Goal: Task Accomplishment & Management: Complete application form

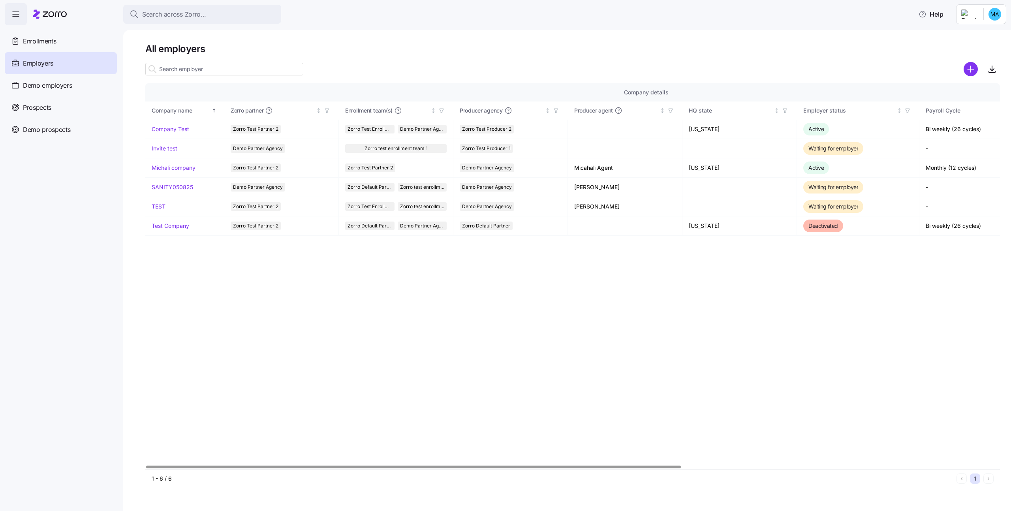
click at [397, 265] on div "Company details Benefit status Company name [PERSON_NAME] partner Enrollment te…" at bounding box center [572, 276] width 854 height 386
click at [47, 102] on div "Prospects" at bounding box center [61, 107] width 112 height 22
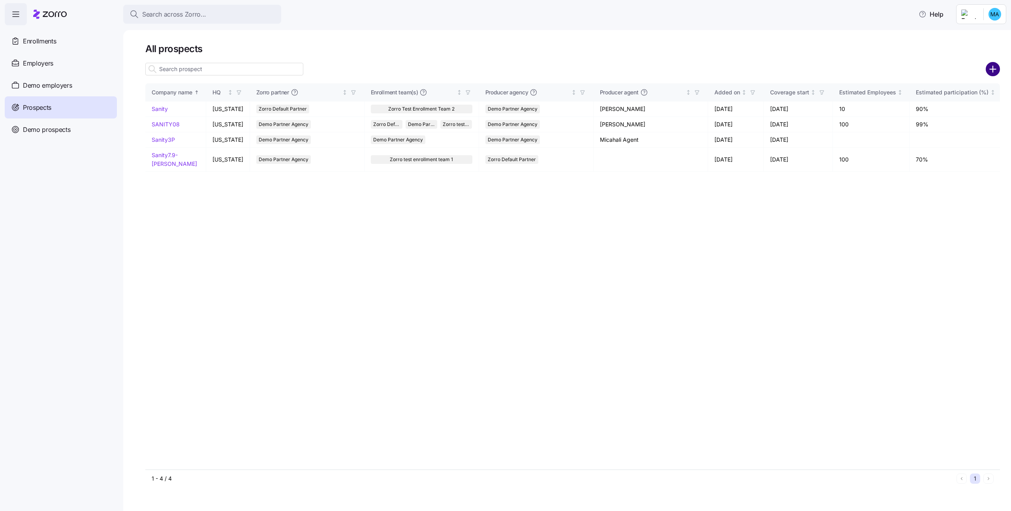
click at [988, 69] on circle "add icon" at bounding box center [992, 69] width 13 height 13
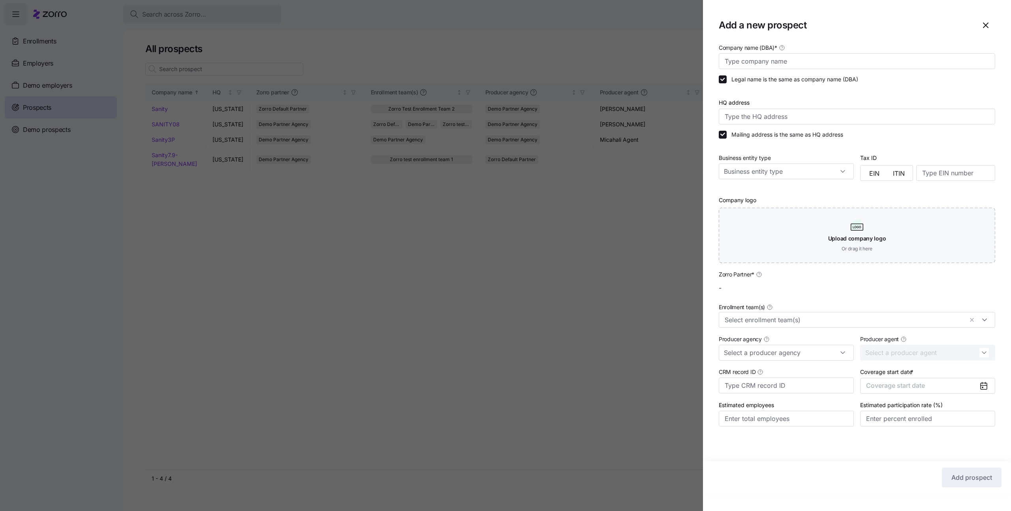
type input "Demo Partner Agency"
click at [817, 62] on input "Company name (DBA) *" at bounding box center [857, 61] width 276 height 16
type input "Sanity29.9Michali"
click at [879, 113] on input "HQ address" at bounding box center [857, 117] width 276 height 16
type input "Asdee Ln, [GEOGRAPHIC_DATA], [GEOGRAPHIC_DATA]"
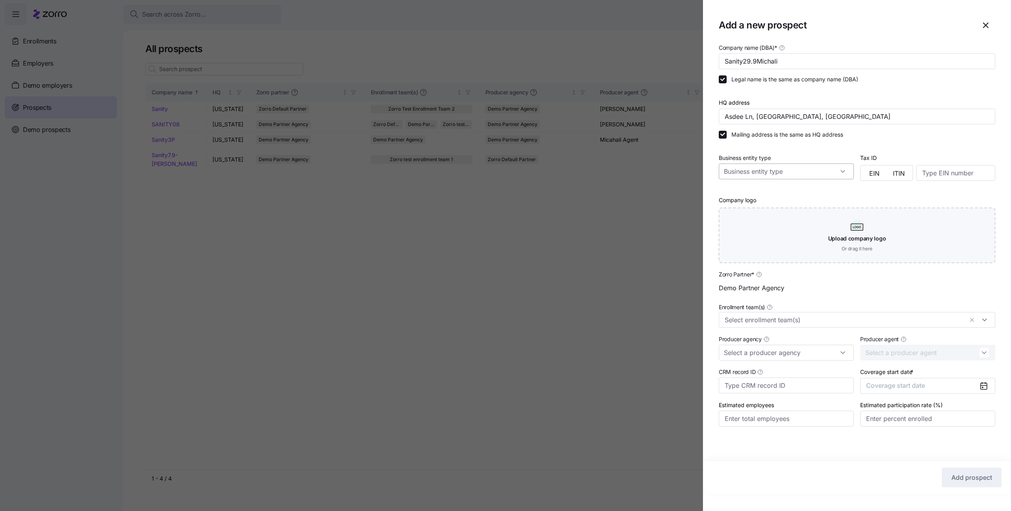
click at [808, 169] on input "Business entity type" at bounding box center [786, 171] width 135 height 16
click at [780, 219] on span "Non profit organization" at bounding box center [757, 223] width 60 height 9
type input "Non profit organization"
click at [876, 173] on span "EIN" at bounding box center [874, 173] width 10 height 6
click at [925, 175] on input at bounding box center [955, 173] width 79 height 16
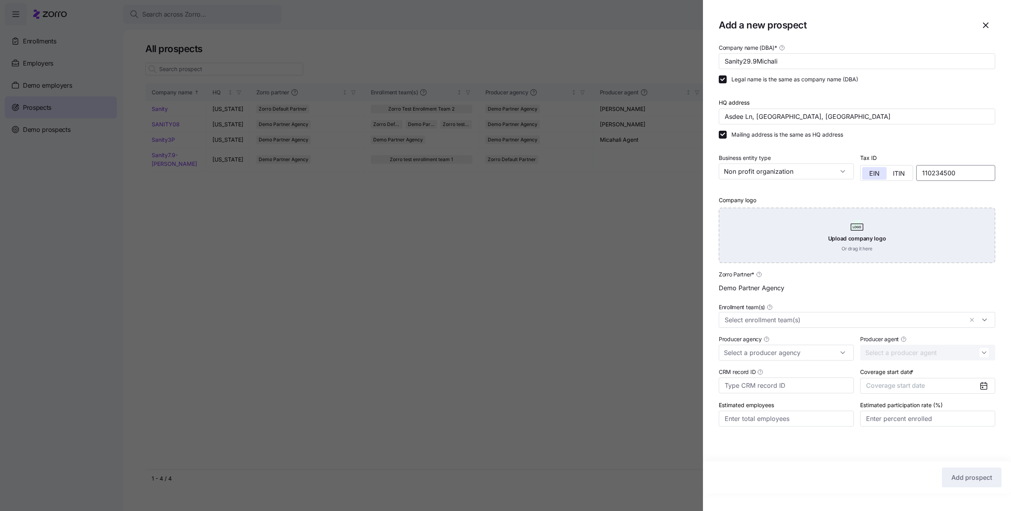
type input "110234500"
click at [937, 219] on div "Upload company logo Or drag it here" at bounding box center [857, 235] width 276 height 55
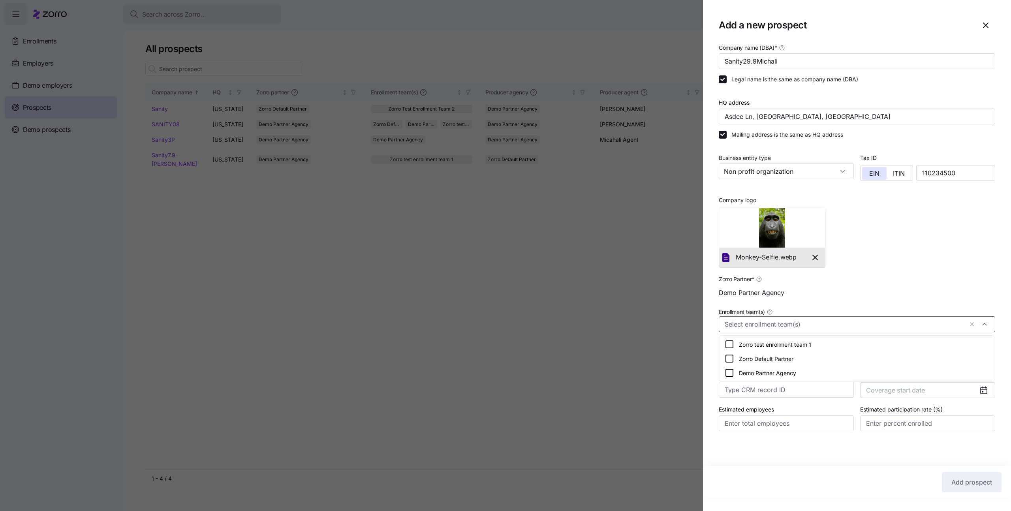
click at [794, 325] on input "Enrollment team(s)" at bounding box center [844, 324] width 238 height 10
click at [786, 349] on div "Zorro test enrollment team 1" at bounding box center [857, 344] width 272 height 14
click at [886, 302] on div "Zorro Partner * Demo Partner Agency" at bounding box center [856, 287] width 283 height 33
click at [895, 391] on span "Coverage start date" at bounding box center [895, 390] width 59 height 8
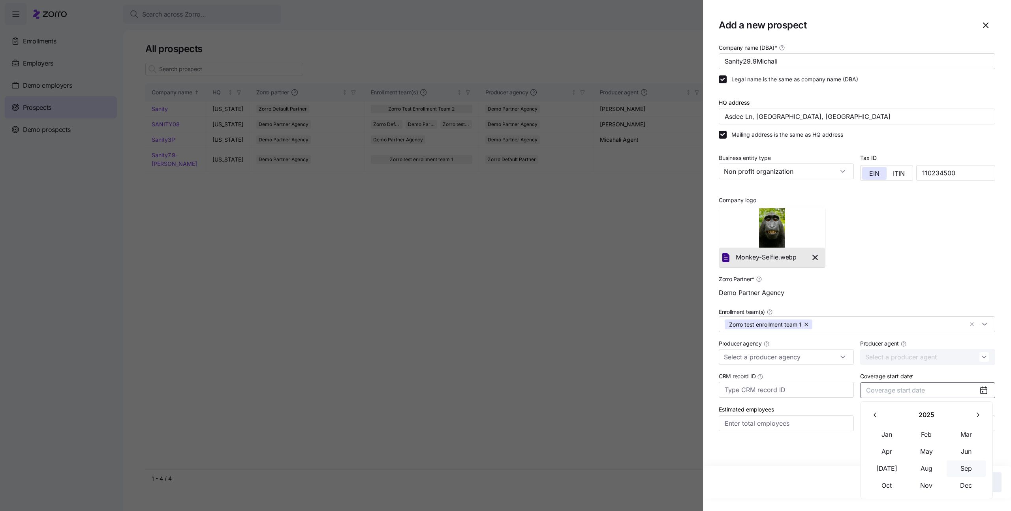
click at [966, 464] on button "Sep" at bounding box center [965, 468] width 39 height 17
click at [956, 476] on button "Add prospect" at bounding box center [972, 482] width 60 height 20
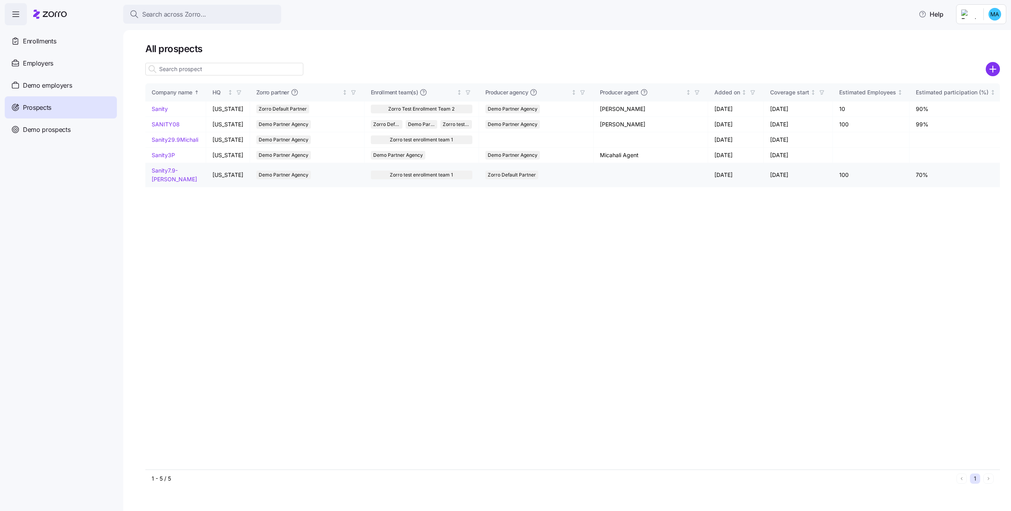
click at [184, 171] on link "Sanity7.9-michali" at bounding box center [174, 174] width 45 height 15
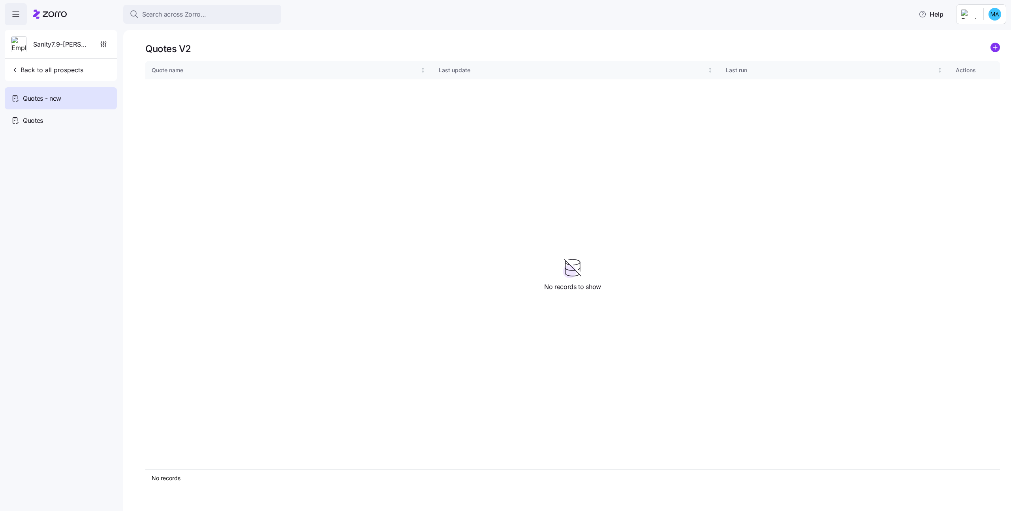
click at [92, 43] on div "Sanity7.9-michali" at bounding box center [61, 44] width 106 height 28
click at [102, 42] on icon "button" at bounding box center [104, 44] width 8 height 8
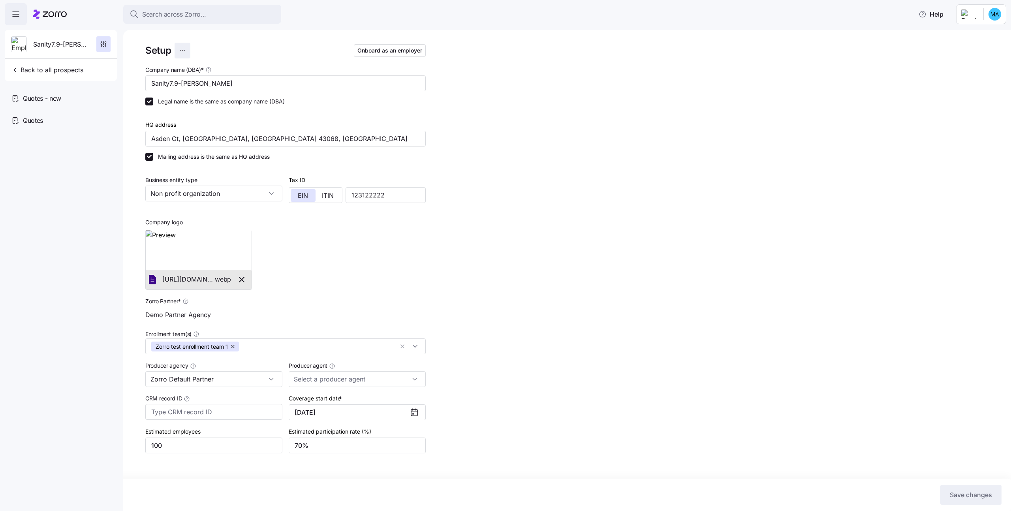
click at [180, 49] on html "Search across Zorro... Help Sanity7.9-michali Back to all prospects Quotes - ne…" at bounding box center [505, 253] width 1011 height 506
click at [156, 83] on div "Delete employer" at bounding box center [139, 82] width 42 height 9
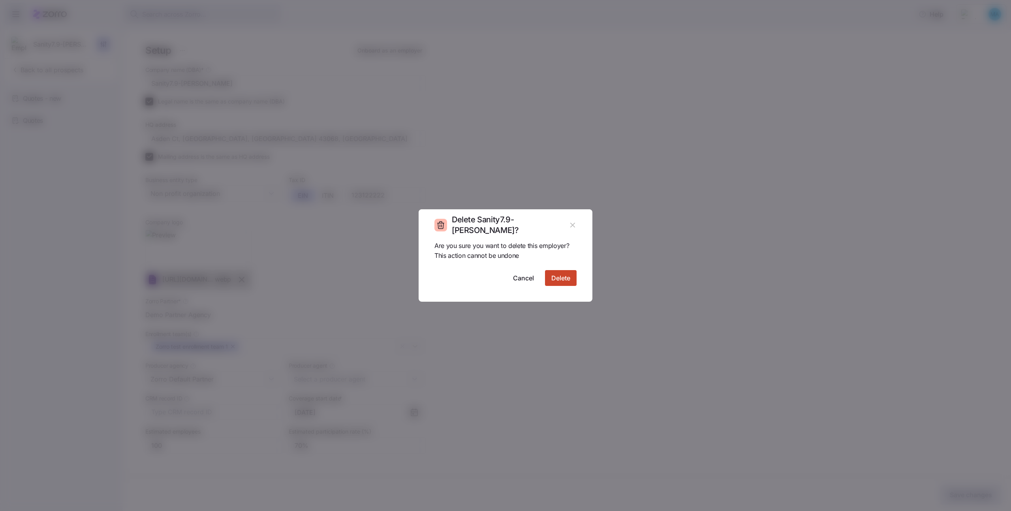
click at [554, 271] on button "Delete" at bounding box center [561, 278] width 32 height 16
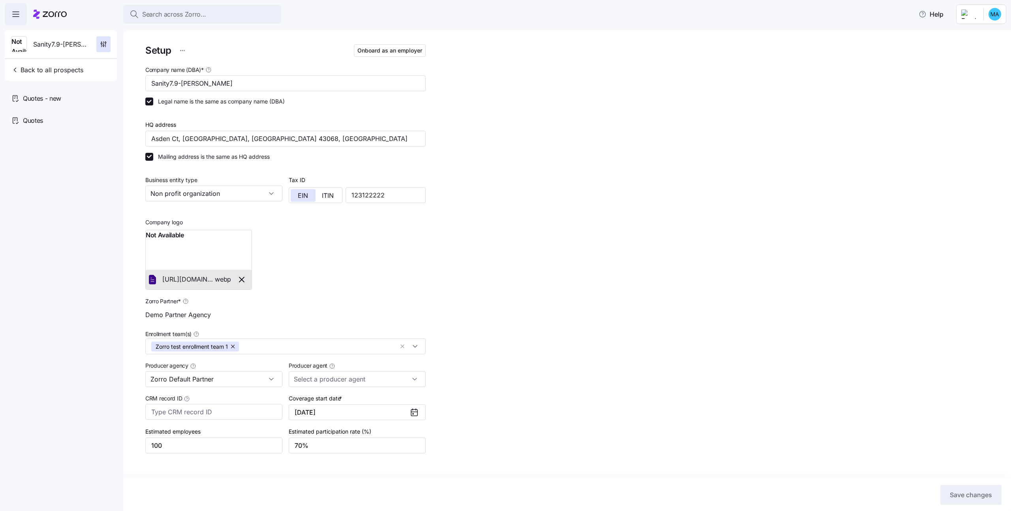
click at [52, 19] on icon at bounding box center [50, 13] width 34 height 9
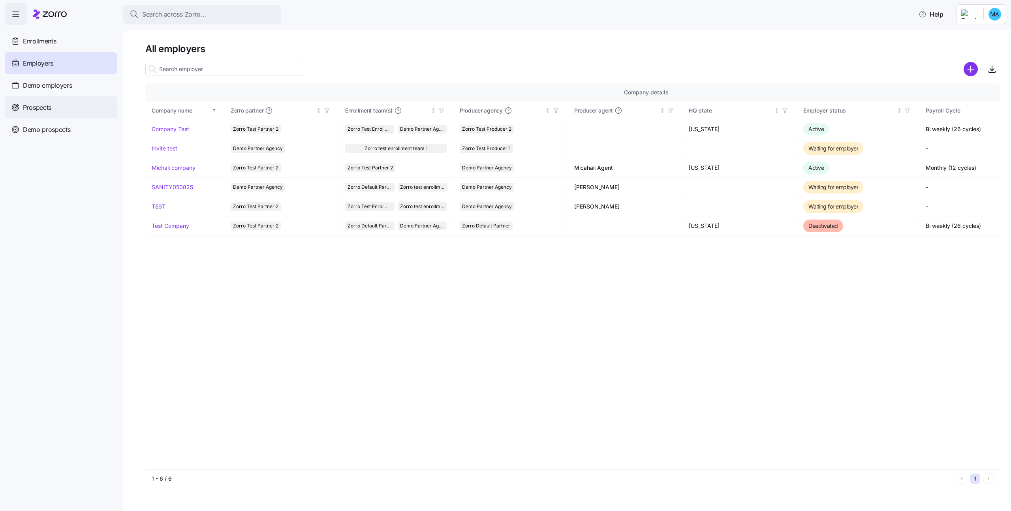
click at [73, 100] on div "Prospects" at bounding box center [61, 107] width 112 height 22
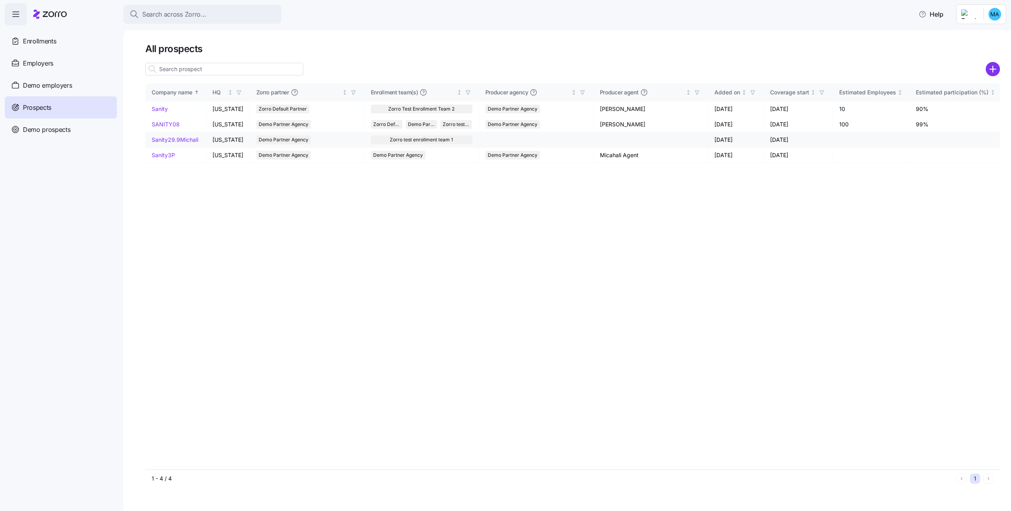
click at [180, 142] on link "Sanity29.9Michali" at bounding box center [175, 139] width 47 height 7
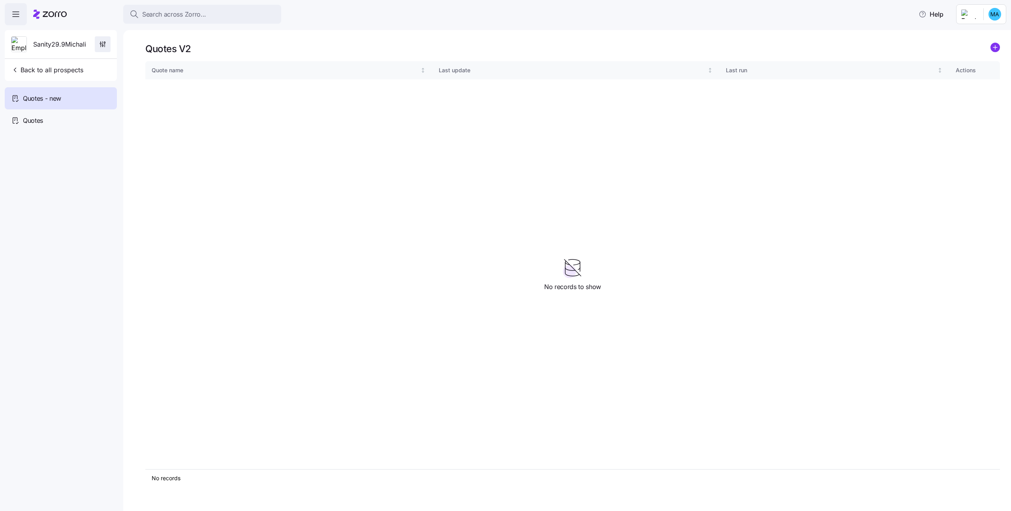
click at [109, 44] on span "button" at bounding box center [102, 44] width 15 height 15
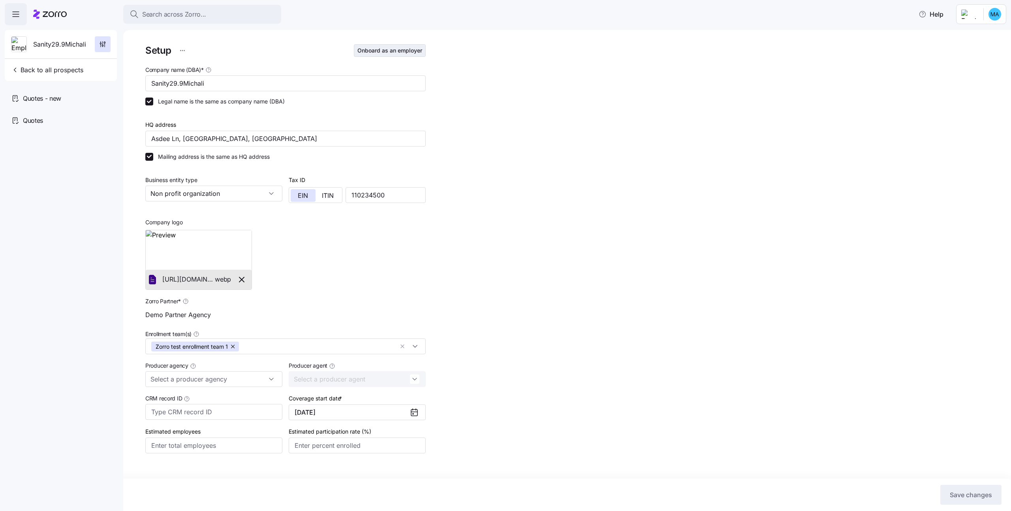
click at [398, 49] on span "Onboard as an employer" at bounding box center [389, 51] width 65 height 8
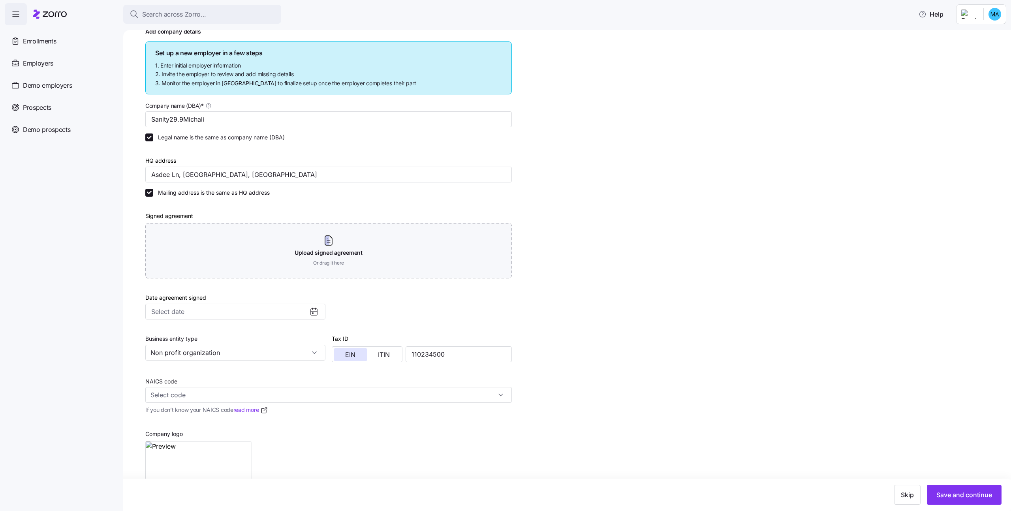
scroll to position [131, 0]
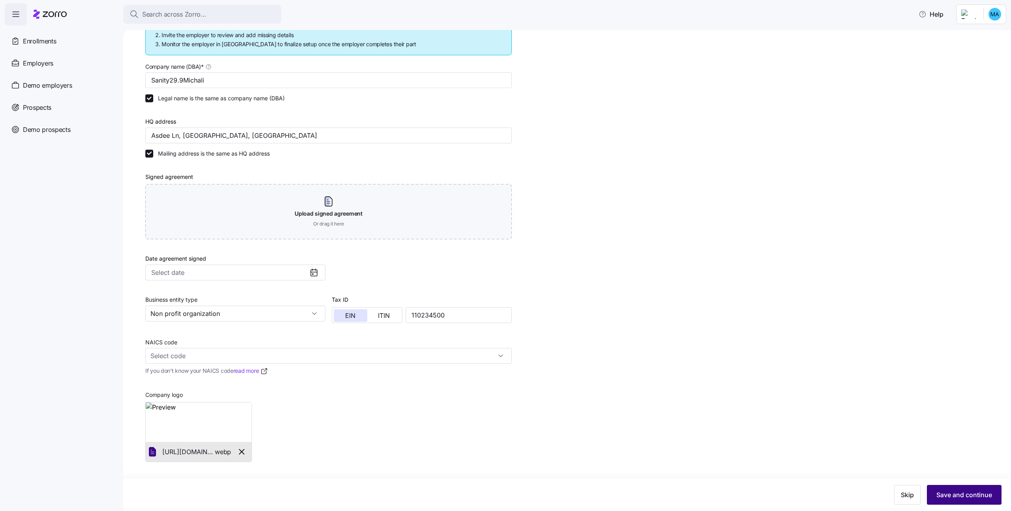
click at [971, 491] on span "Save and continue" at bounding box center [964, 494] width 56 height 9
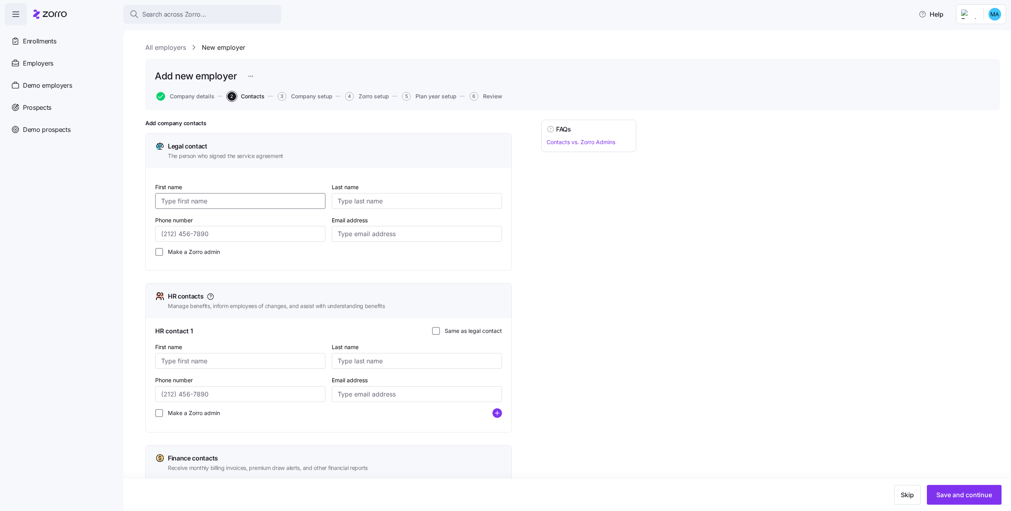
click at [245, 197] on input "First name" at bounding box center [240, 201] width 170 height 16
type input "asd"
click at [382, 199] on input "Last name" at bounding box center [417, 201] width 170 height 16
type input "asd"
click at [248, 235] on input "Phone number" at bounding box center [240, 234] width 170 height 16
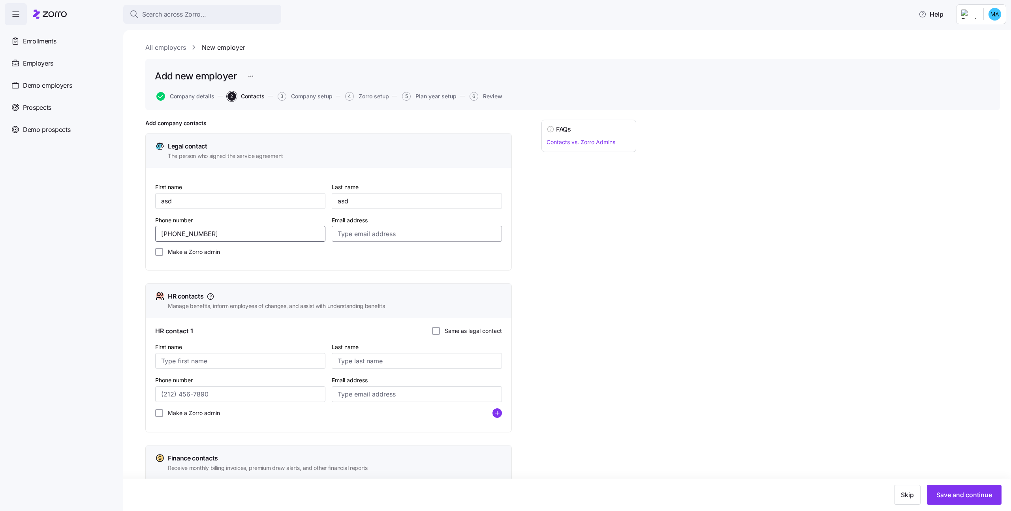
type input "1 (234) 567-8912"
click at [381, 238] on input "Email address" at bounding box center [417, 234] width 170 height 16
type input "[EMAIL_ADDRESS][DOMAIN_NAME]"
click at [585, 260] on div "FAQs Contacts vs. Zorro Admins" at bounding box center [588, 357] width 95 height 474
click at [483, 325] on div "HR contact 1 Same as legal contact First name Last name Phone number Email addr…" at bounding box center [329, 375] width 366 height 114
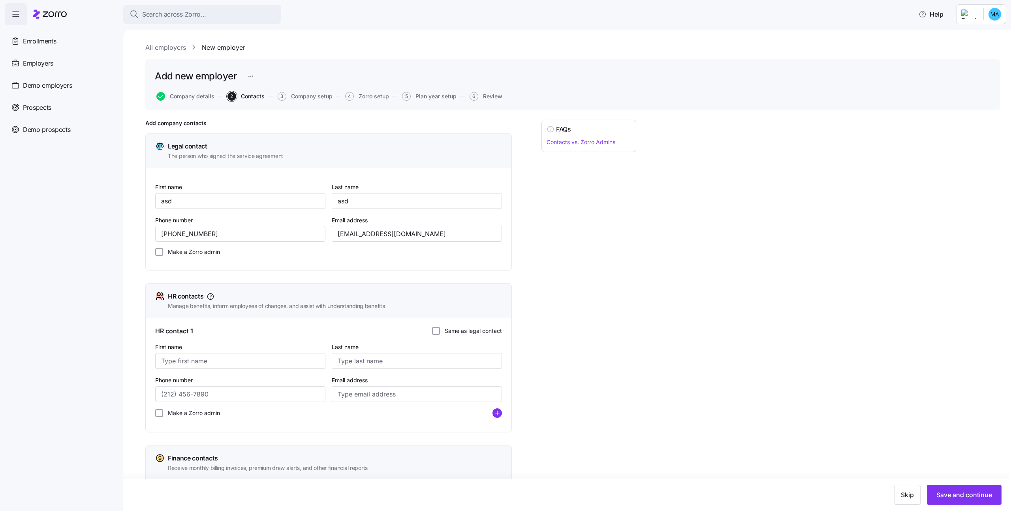
click at [482, 327] on label "Same as legal contact" at bounding box center [471, 331] width 62 height 8
click at [440, 327] on input "Same as legal contact" at bounding box center [436, 331] width 8 height 8
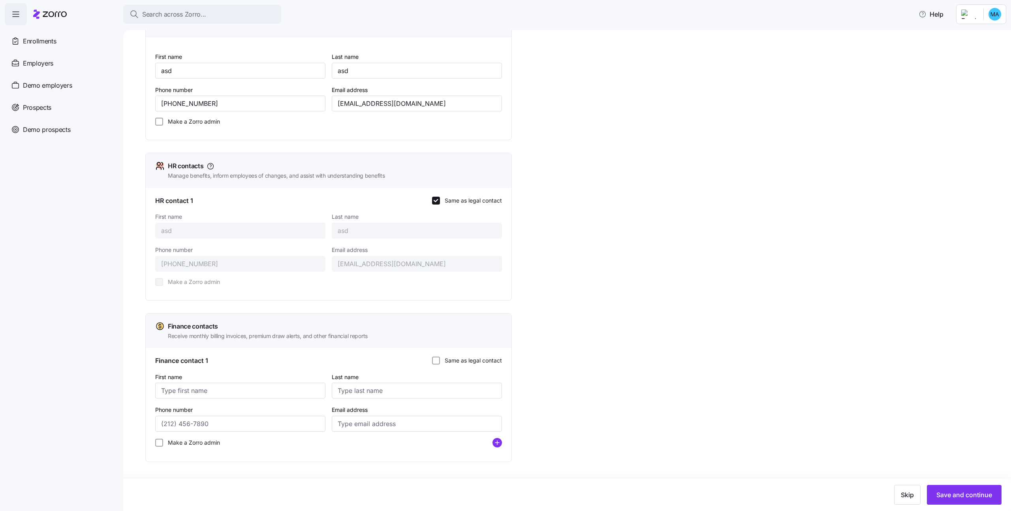
click at [472, 362] on label "Same as legal contact" at bounding box center [471, 361] width 62 height 8
click at [440, 362] on input "Same as legal contact" at bounding box center [436, 361] width 8 height 8
click at [951, 484] on div "Skip Save and continue" at bounding box center [505, 495] width 1011 height 32
click at [951, 487] on button "Save and continue" at bounding box center [964, 495] width 75 height 20
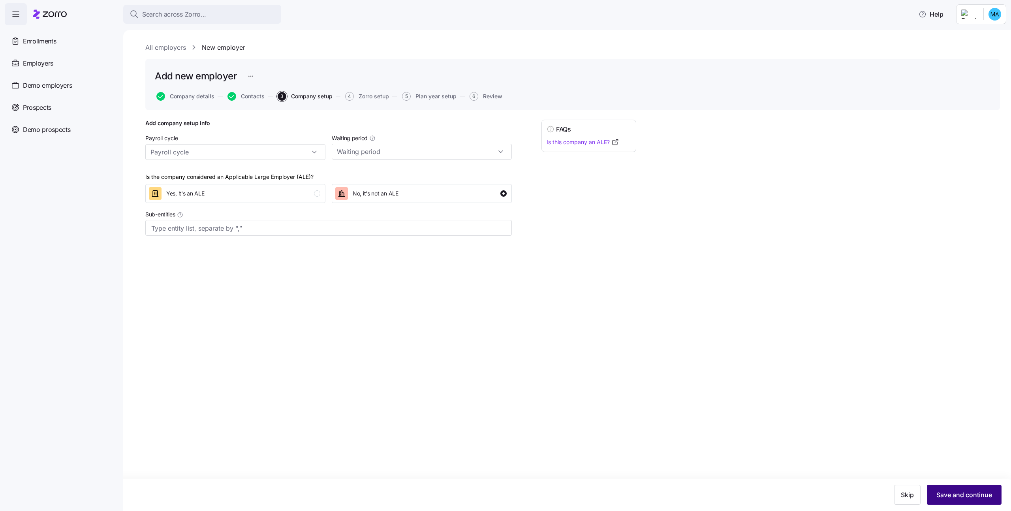
click at [976, 491] on span "Save and continue" at bounding box center [964, 494] width 56 height 9
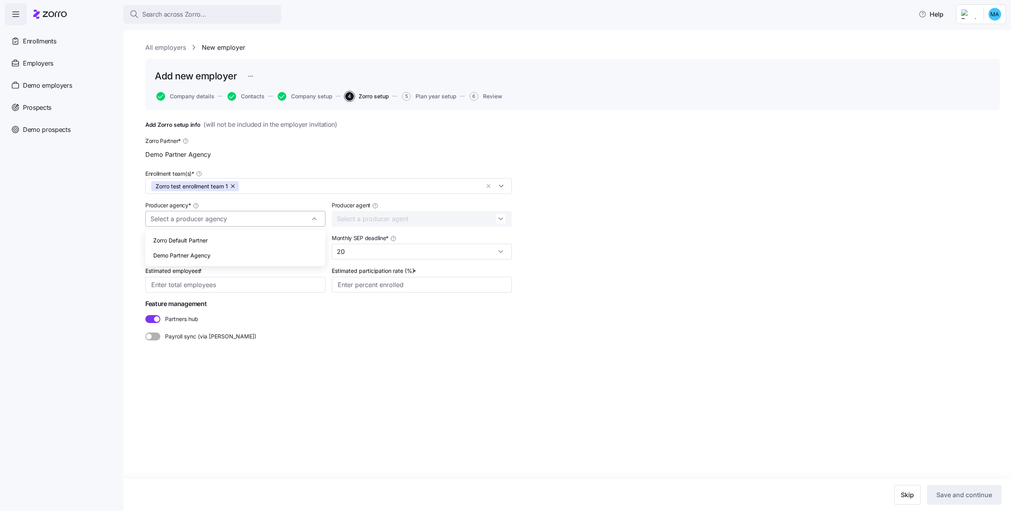
click at [270, 220] on input "Producer agency *" at bounding box center [235, 219] width 180 height 16
click at [254, 239] on div "Zorro Default Partner" at bounding box center [235, 240] width 174 height 15
type input "Zorro Default Partner"
click at [244, 282] on input "Estimated employees *" at bounding box center [235, 285] width 180 height 16
type input "15"
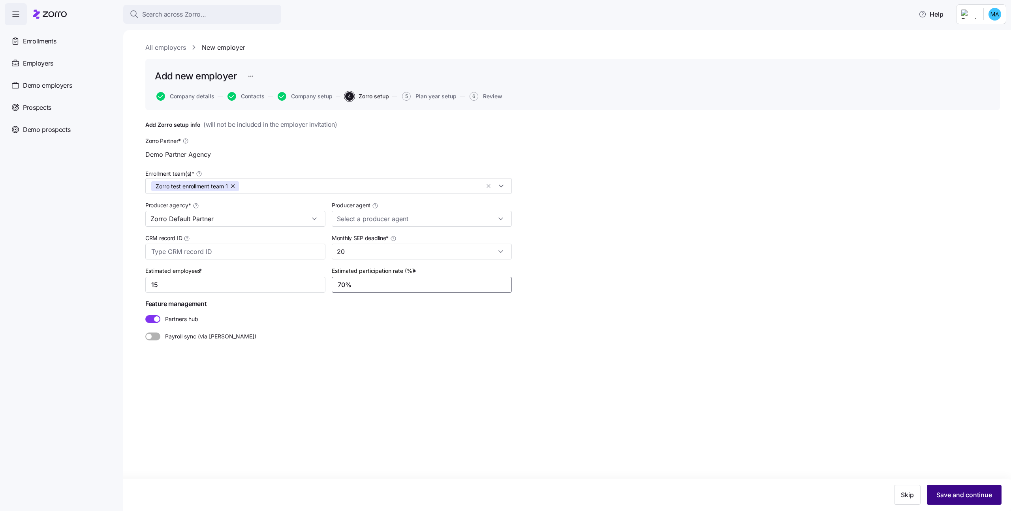
type input "70%"
click at [952, 488] on button "Save and continue" at bounding box center [964, 495] width 75 height 20
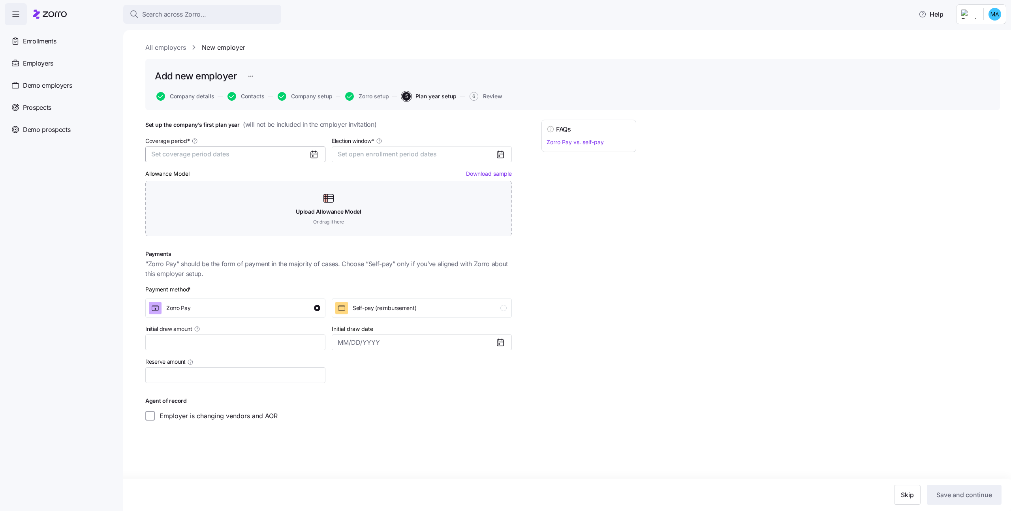
click at [291, 146] on button "Set coverage period dates" at bounding box center [235, 154] width 180 height 16
click at [246, 231] on button "Sep" at bounding box center [251, 232] width 39 height 17
click at [252, 249] on button "Dec" at bounding box center [251, 249] width 39 height 17
click at [347, 151] on span "Set open enrollment period dates" at bounding box center [387, 154] width 99 height 8
click at [347, 243] on button "15" at bounding box center [347, 246] width 17 height 17
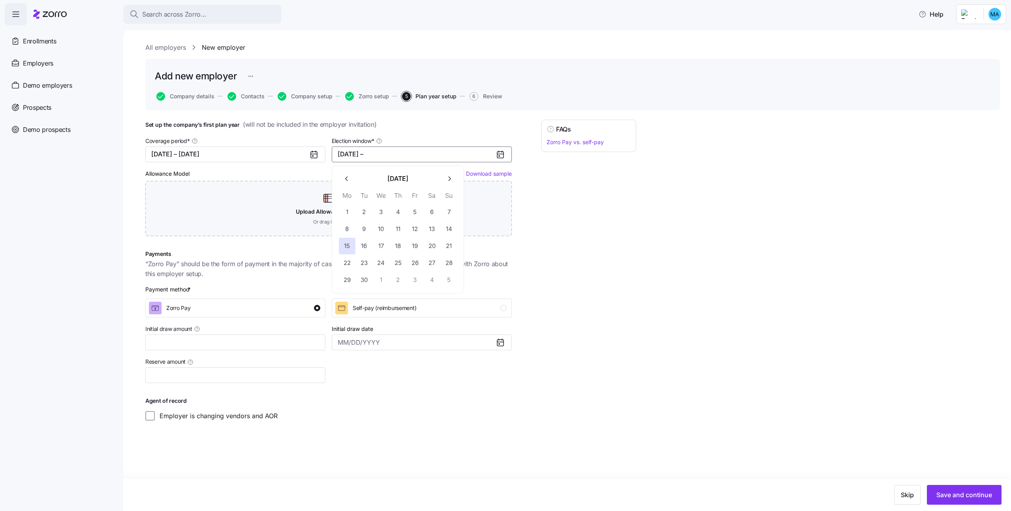
click at [454, 178] on button "button" at bounding box center [449, 179] width 17 height 17
click at [452, 277] on button "2" at bounding box center [449, 280] width 17 height 17
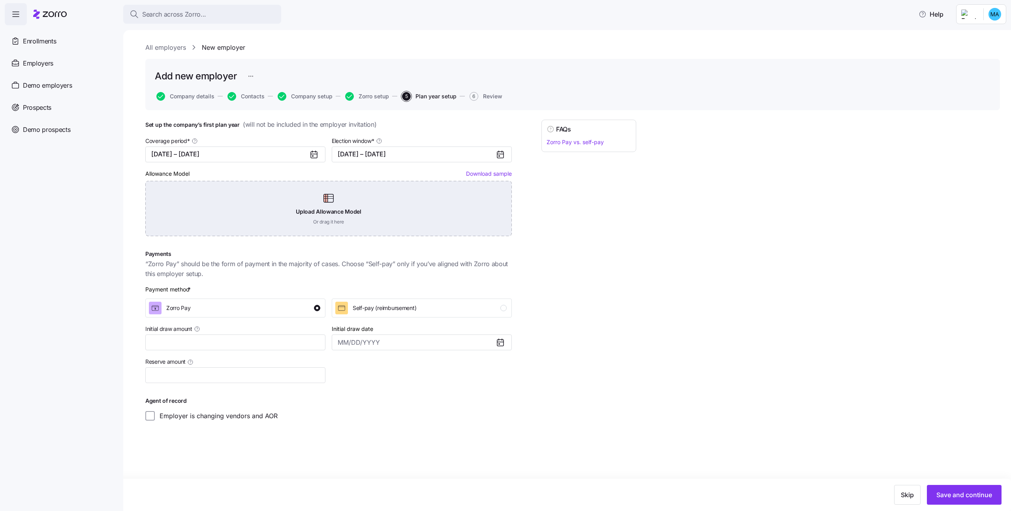
click at [376, 233] on div "Upload Allowance Model Or drag it here" at bounding box center [328, 208] width 366 height 55
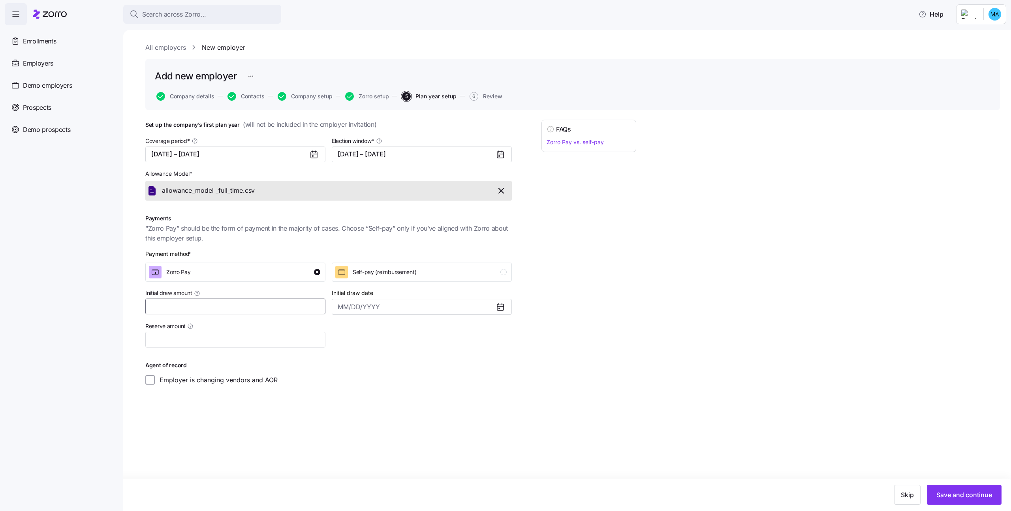
click at [295, 308] on input "Initial draw amount" at bounding box center [235, 307] width 180 height 16
type input "$1,231"
click at [945, 492] on span "Save and continue" at bounding box center [964, 494] width 56 height 9
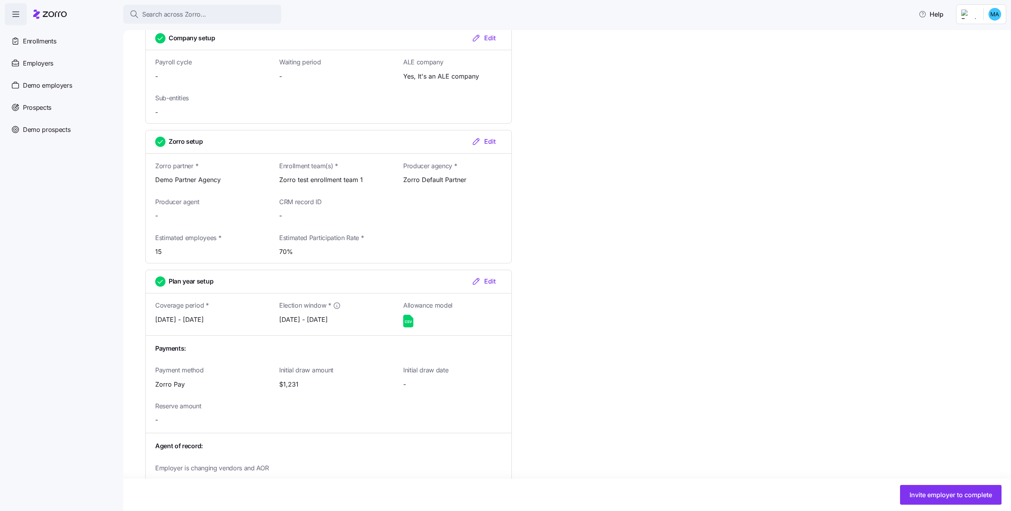
scroll to position [582, 0]
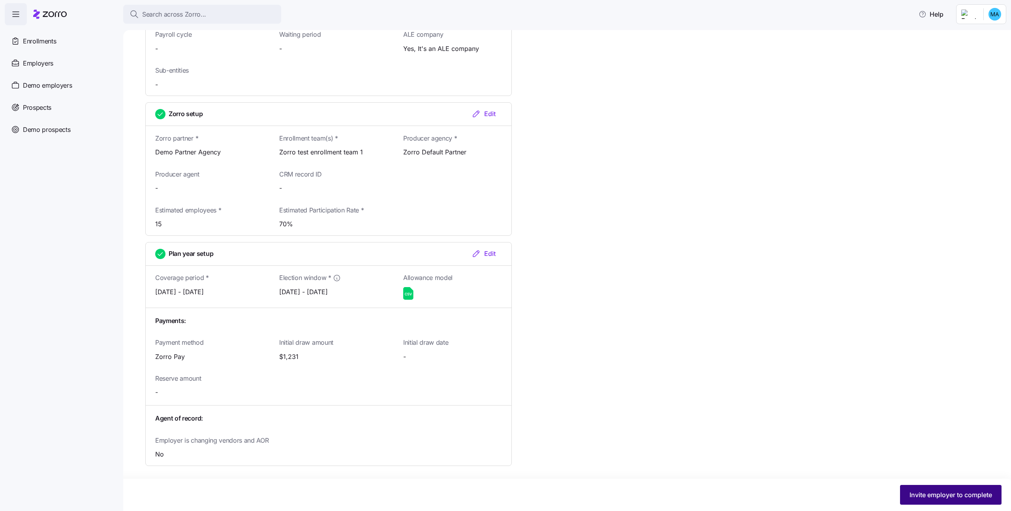
click at [950, 501] on button "Invite employer to complete" at bounding box center [950, 495] width 101 height 20
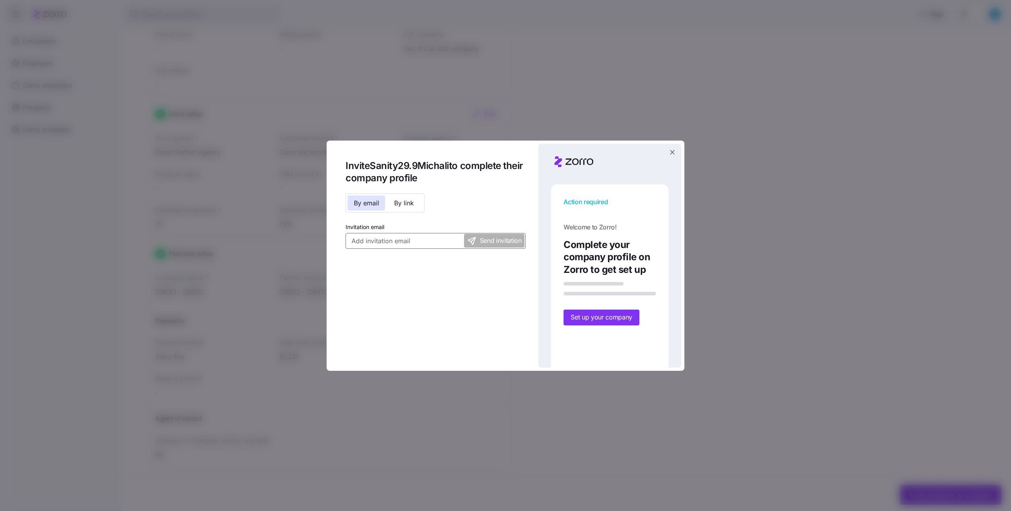
click at [385, 248] on input "Invitation email" at bounding box center [436, 241] width 180 height 16
click at [369, 243] on input "michali.k@myzorro.co" at bounding box center [436, 241] width 180 height 16
click at [378, 242] on input "michali.k@myzorro.co" at bounding box center [436, 241] width 180 height 16
click at [377, 238] on input "michali.k+sanity29.9@myzorro.co" at bounding box center [436, 241] width 180 height 16
click at [387, 238] on input "michali.k+sanity29.9@myzorro.co" at bounding box center [436, 241] width 180 height 16
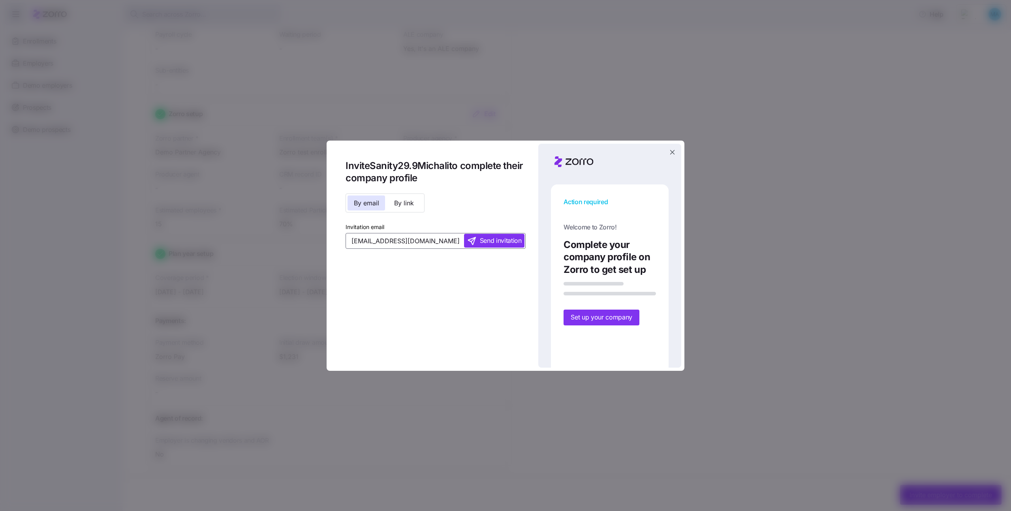
click at [411, 238] on input "michali.k+sanity29.9@myzorro.co" at bounding box center [436, 241] width 180 height 16
drag, startPoint x: 412, startPoint y: 238, endPoint x: 378, endPoint y: 241, distance: 34.1
click at [378, 241] on input "michali.k+sanity29.9@myzorro.co" at bounding box center [436, 241] width 180 height 16
click at [417, 241] on input "michali.k+sanity29.9@myzorro.co" at bounding box center [436, 241] width 180 height 16
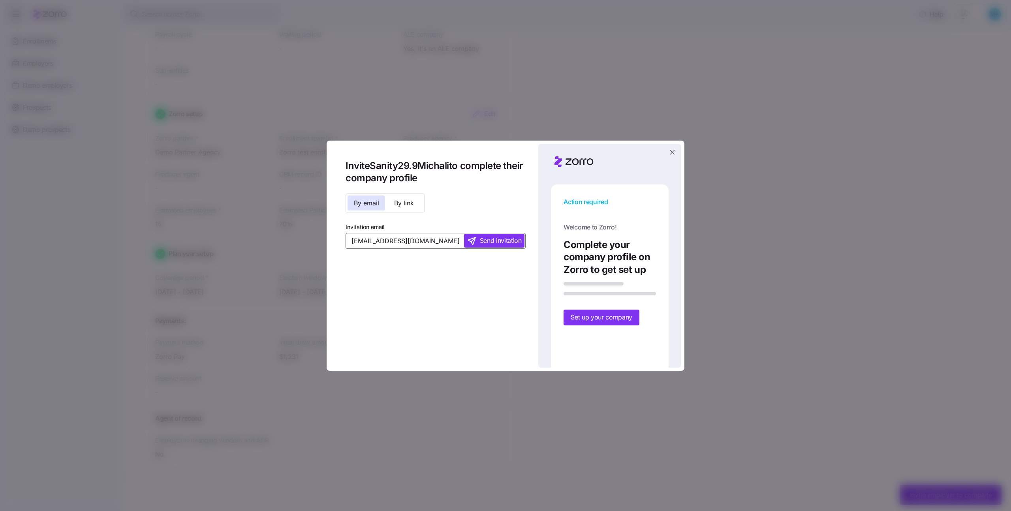
click at [412, 241] on input "michali.k+sanity29.9@myzorro.co" at bounding box center [436, 241] width 180 height 16
type input "michali.k+sanity29.9@myzorro.co"
click at [490, 241] on span "Send invitation" at bounding box center [501, 241] width 42 height 10
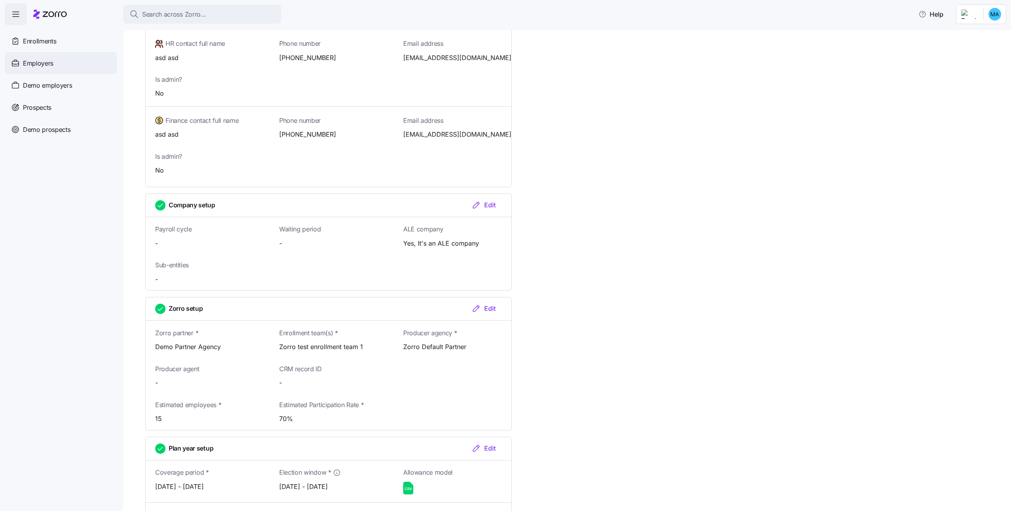
scroll to position [360, 0]
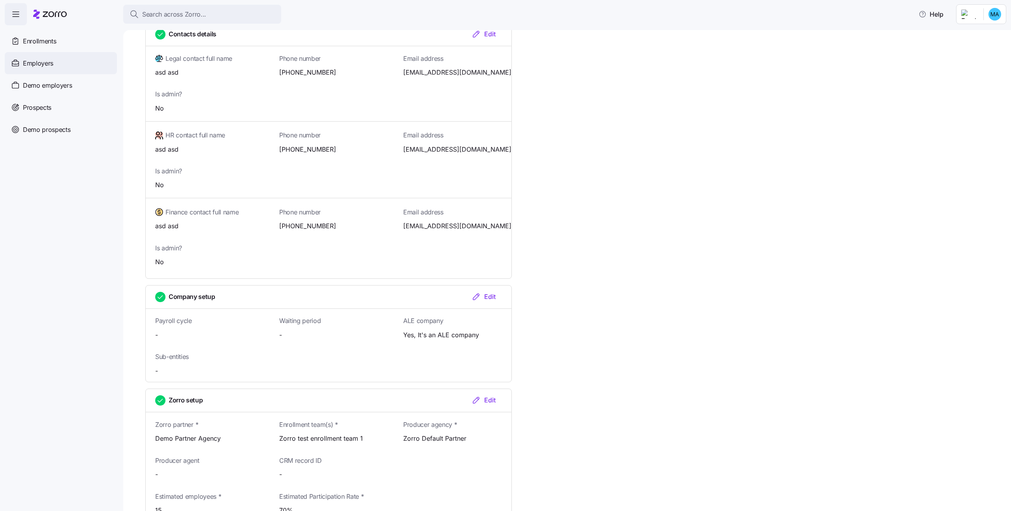
click at [62, 64] on div "Employers" at bounding box center [61, 63] width 112 height 22
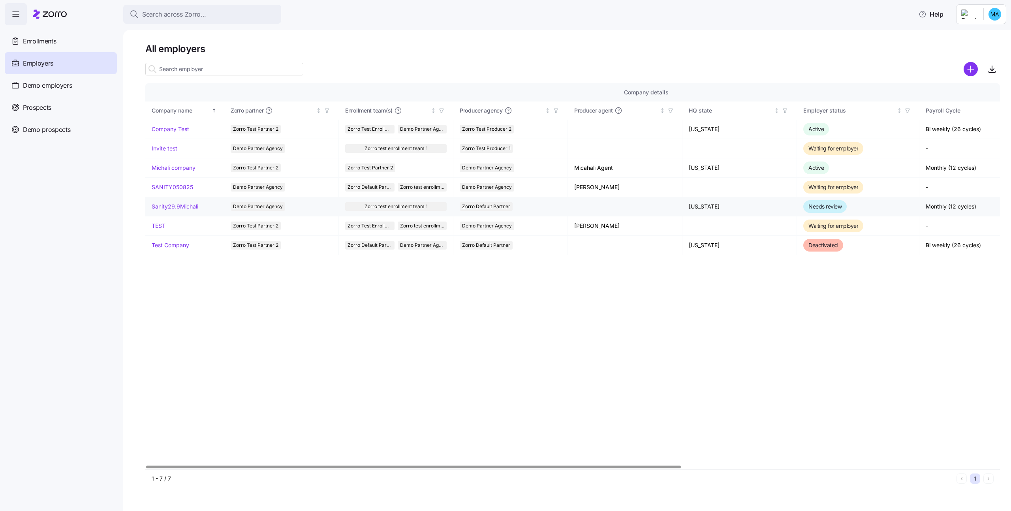
click at [186, 205] on link "Sanity29.9Michali" at bounding box center [175, 207] width 47 height 8
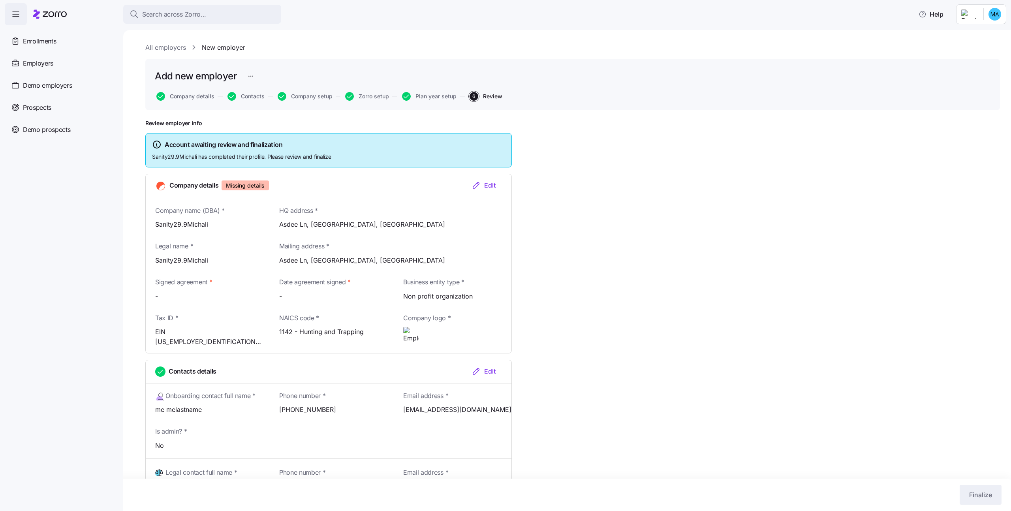
click at [483, 184] on div "Edit" at bounding box center [483, 184] width 24 height 9
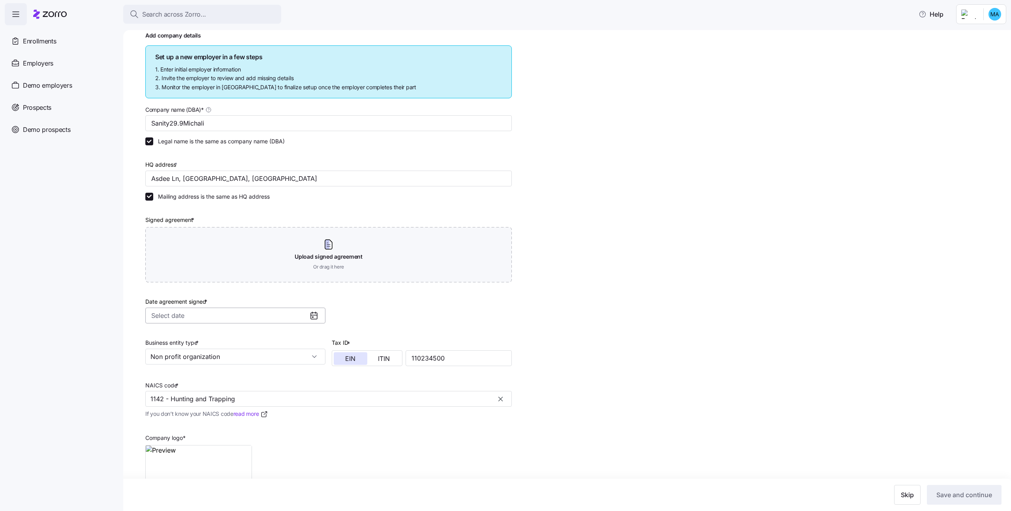
scroll to position [131, 0]
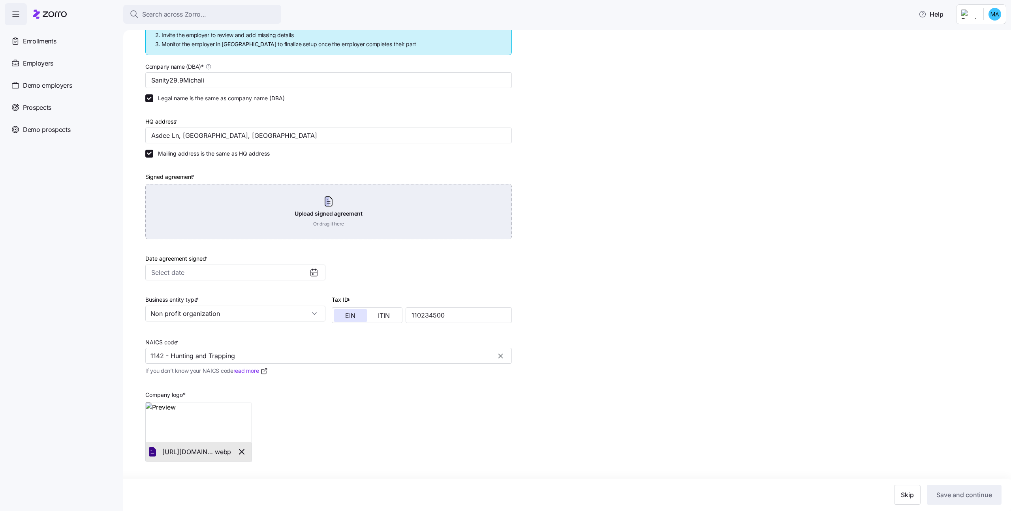
click at [218, 223] on div "Upload signed agreement Or drag it here" at bounding box center [328, 211] width 366 height 55
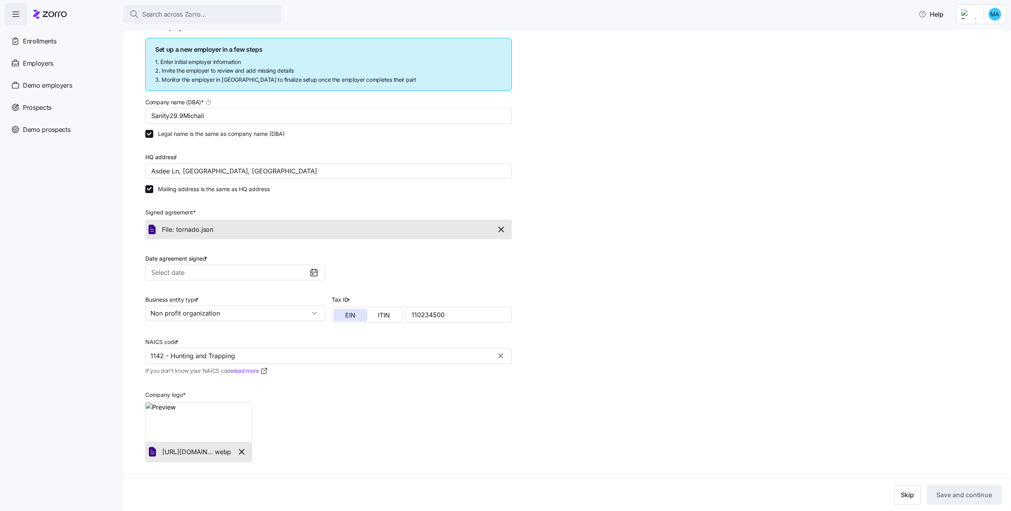
scroll to position [95, 0]
click at [235, 270] on input "Date agreement signed *" at bounding box center [235, 273] width 180 height 16
click at [161, 328] on button "1" at bounding box center [160, 330] width 17 height 17
type input "September 1, 2025"
click at [982, 501] on button "Save and continue" at bounding box center [964, 495] width 75 height 20
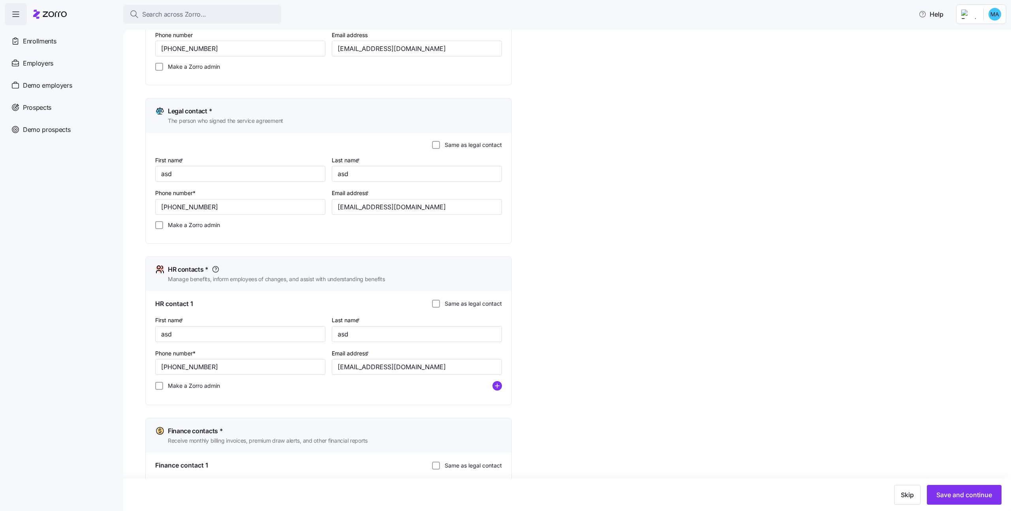
scroll to position [290, 0]
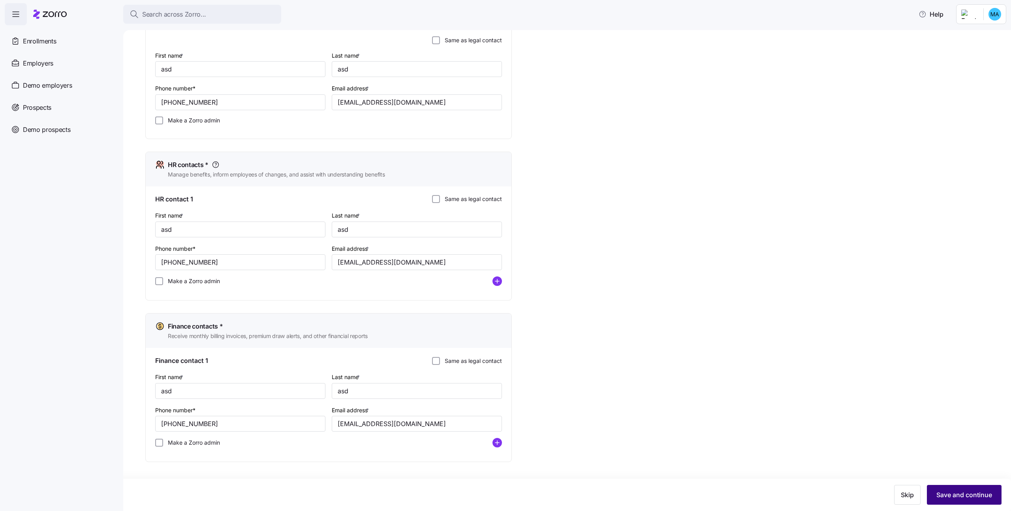
click at [977, 494] on span "Save and continue" at bounding box center [964, 494] width 56 height 9
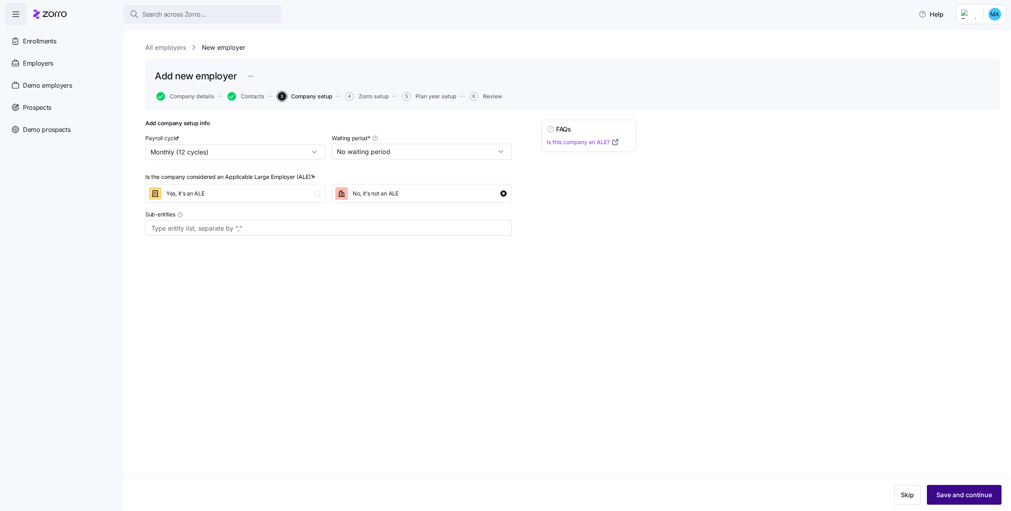
click at [939, 488] on button "Save and continue" at bounding box center [964, 495] width 75 height 20
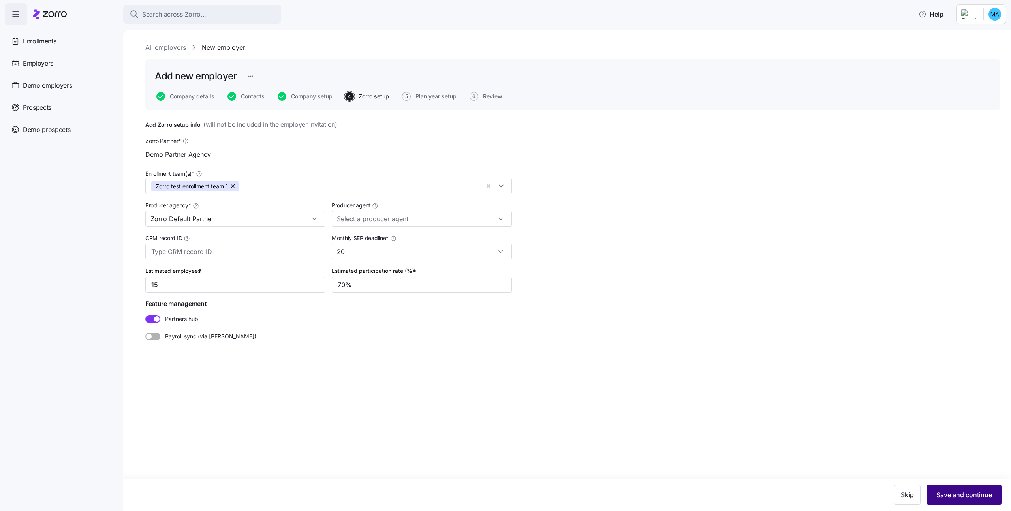
click at [940, 489] on button "Save and continue" at bounding box center [964, 495] width 75 height 20
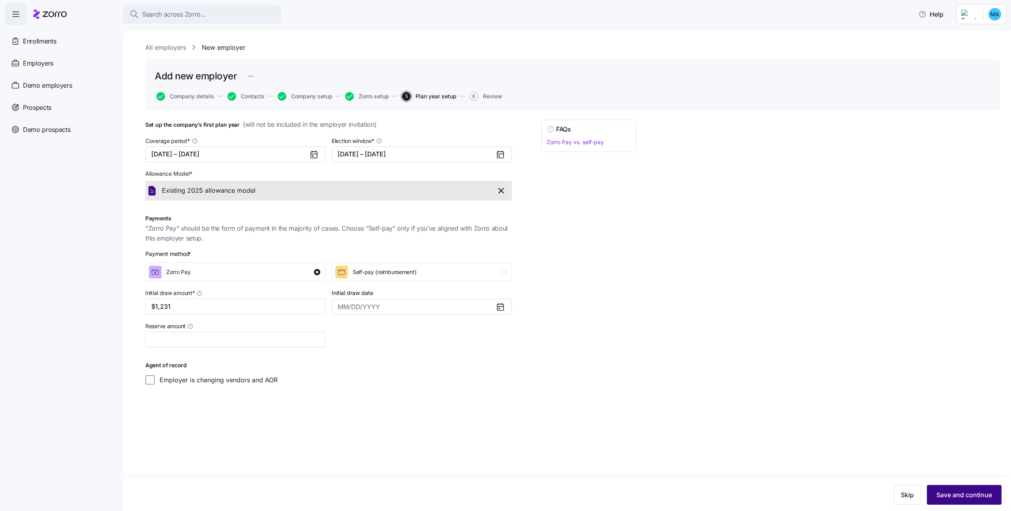
click at [944, 490] on button "Save and continue" at bounding box center [964, 495] width 75 height 20
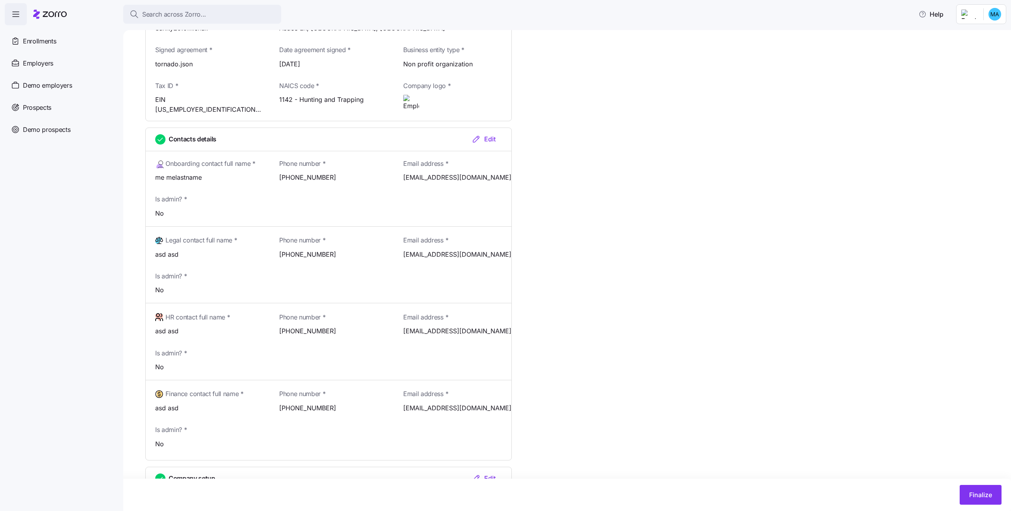
scroll to position [284, 0]
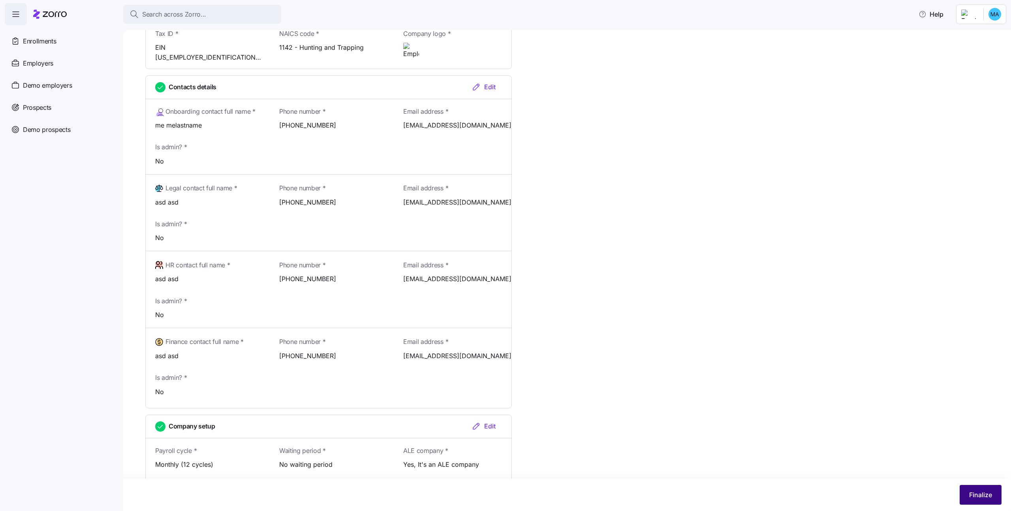
click at [984, 504] on button "Finalize" at bounding box center [981, 495] width 42 height 20
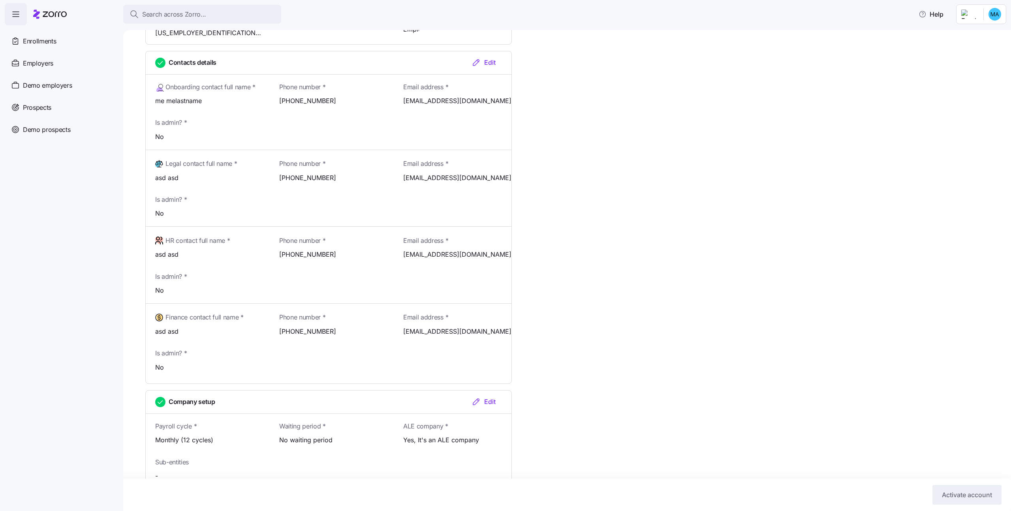
scroll to position [353, 0]
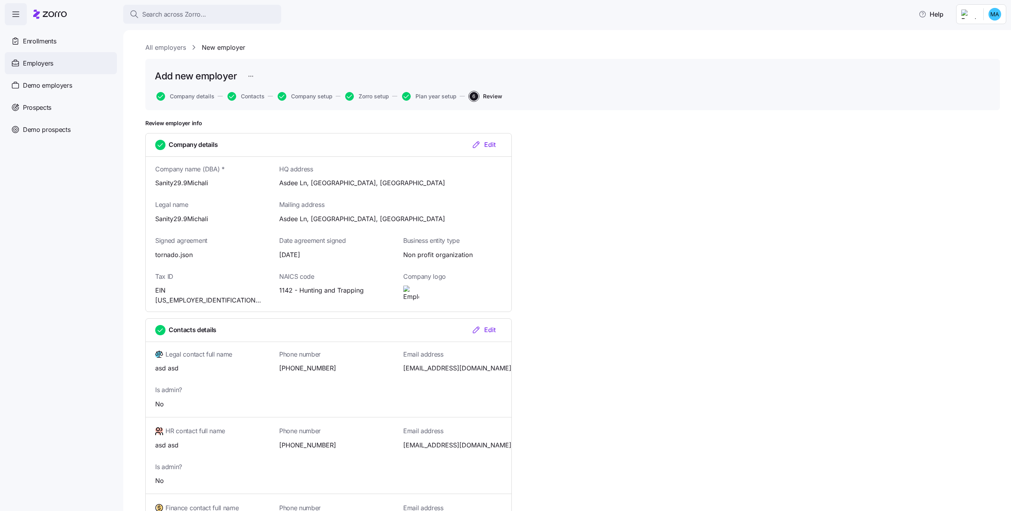
click at [87, 60] on div "Employers" at bounding box center [61, 63] width 112 height 22
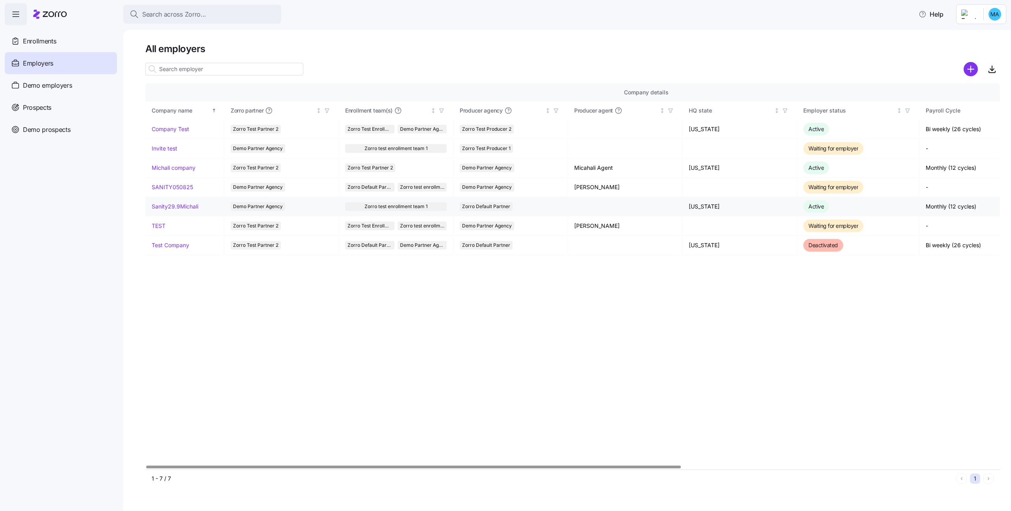
click at [167, 207] on link "Sanity29.9Michali" at bounding box center [175, 207] width 47 height 8
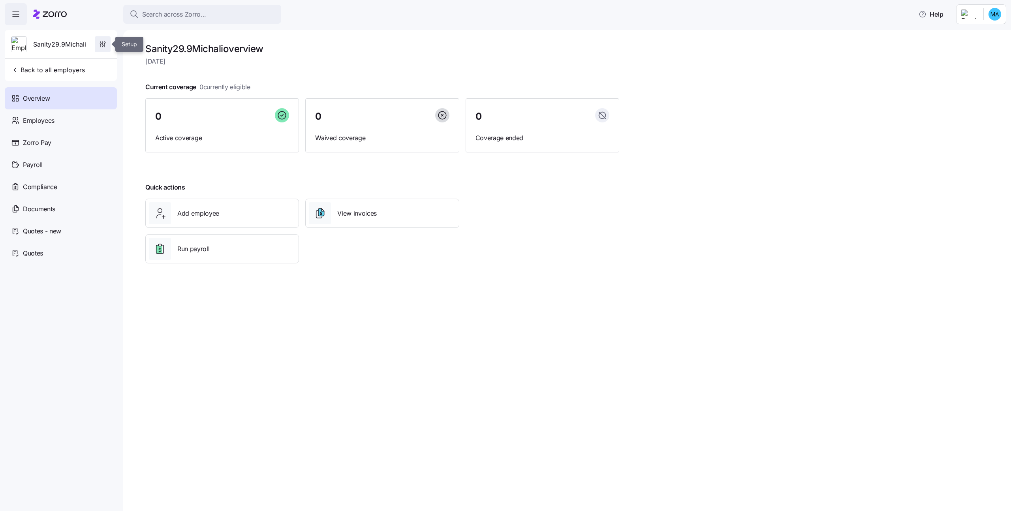
click at [103, 45] on icon "button" at bounding box center [103, 44] width 8 height 8
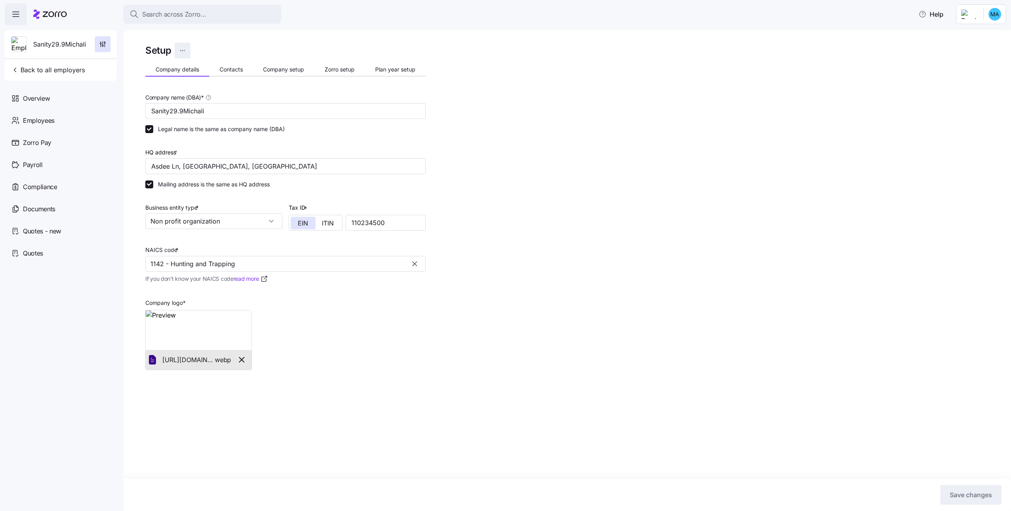
click at [187, 48] on html "Search across Zorro... Help Sanity29.9Michali Back to all employers Overview Em…" at bounding box center [505, 253] width 1011 height 506
click at [169, 70] on div "Change to prospect" at bounding box center [144, 70] width 52 height 9
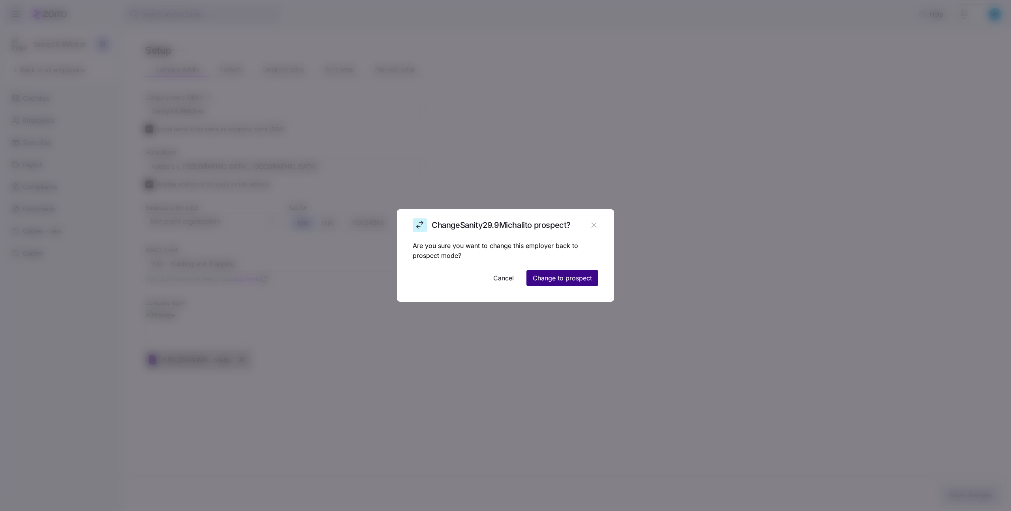
click at [574, 279] on span "Change to prospect" at bounding box center [562, 277] width 59 height 9
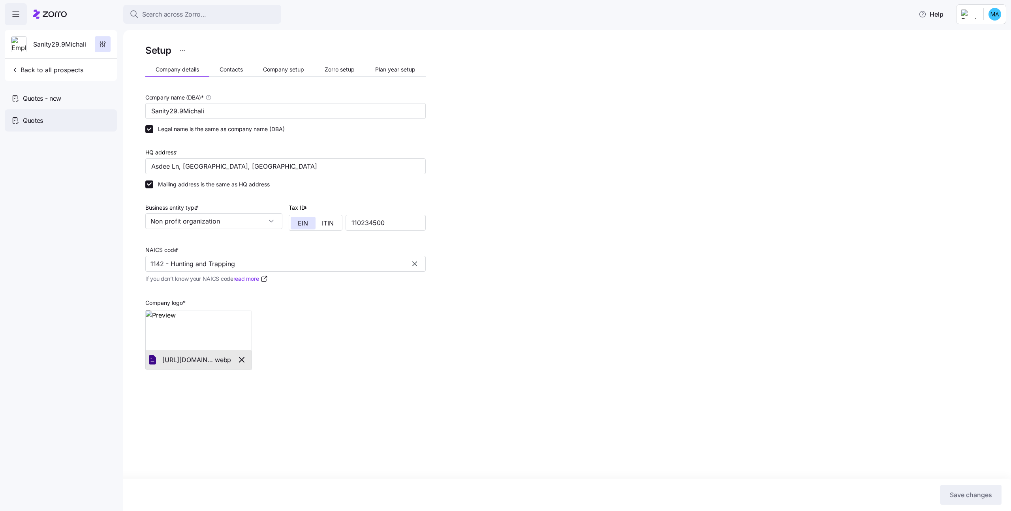
click at [82, 125] on div "Quotes" at bounding box center [61, 120] width 112 height 22
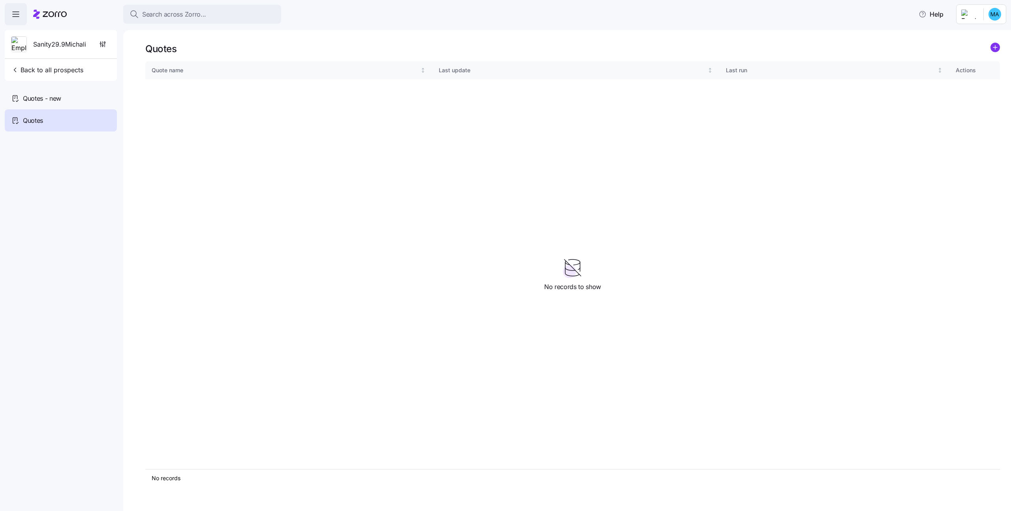
click at [80, 99] on div "Quotes - new" at bounding box center [61, 98] width 112 height 22
click at [33, 67] on span "Back to all prospects" at bounding box center [47, 69] width 72 height 9
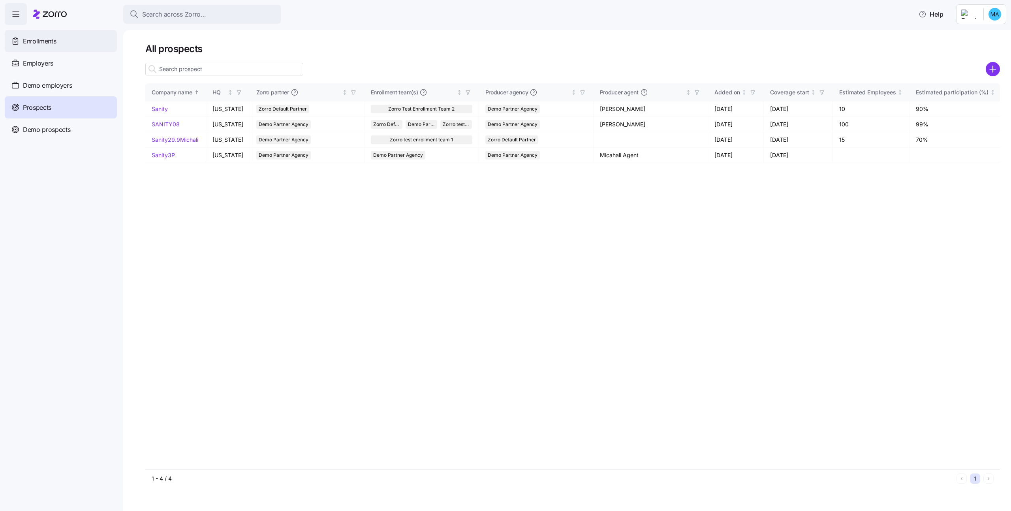
click at [51, 43] on span "Enrollments" at bounding box center [39, 41] width 33 height 10
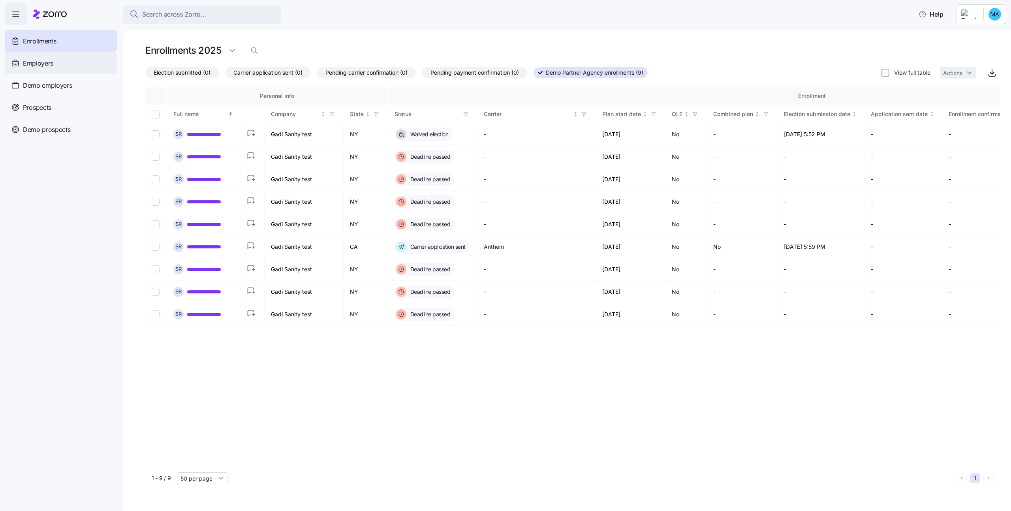
click at [55, 65] on div "Employers" at bounding box center [61, 63] width 112 height 22
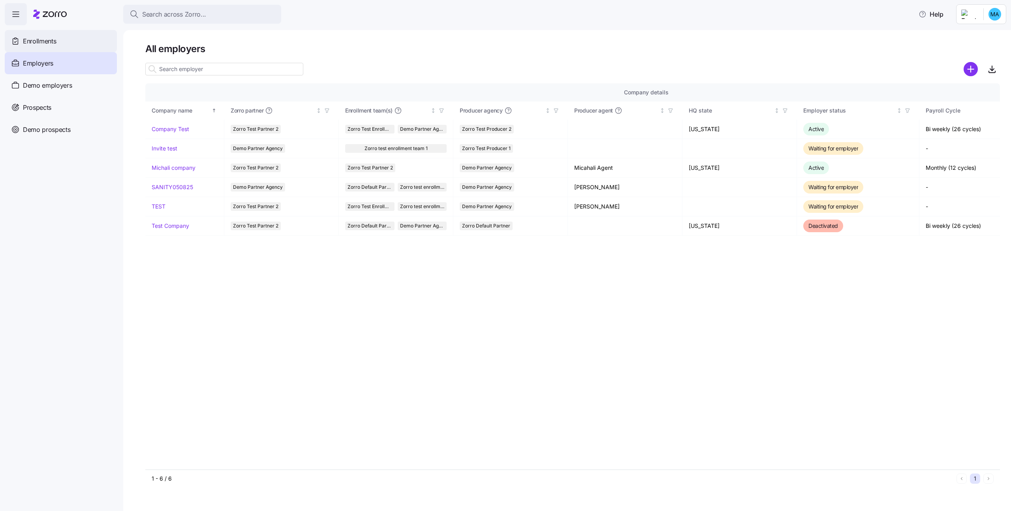
click at [53, 43] on span "Enrollments" at bounding box center [39, 41] width 33 height 10
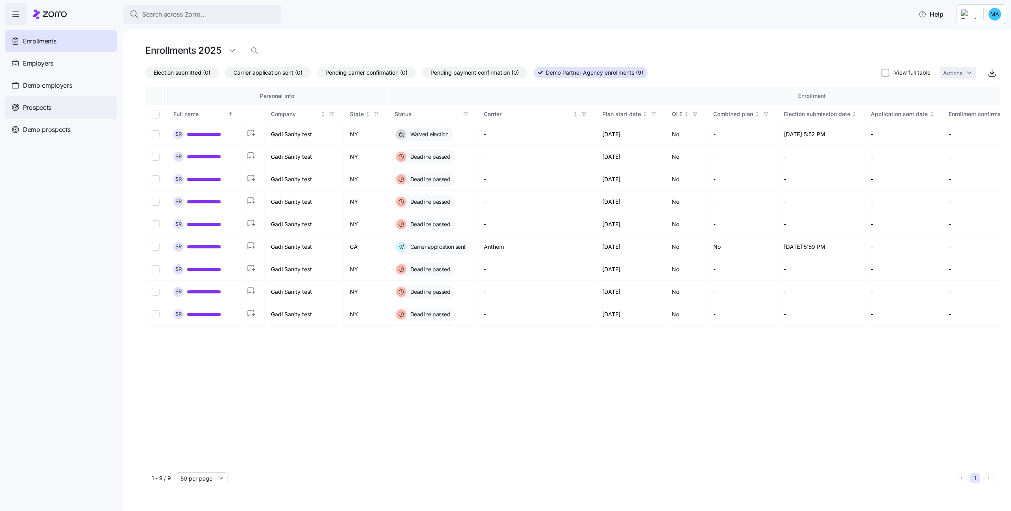
click at [59, 105] on div "Prospects" at bounding box center [61, 107] width 112 height 22
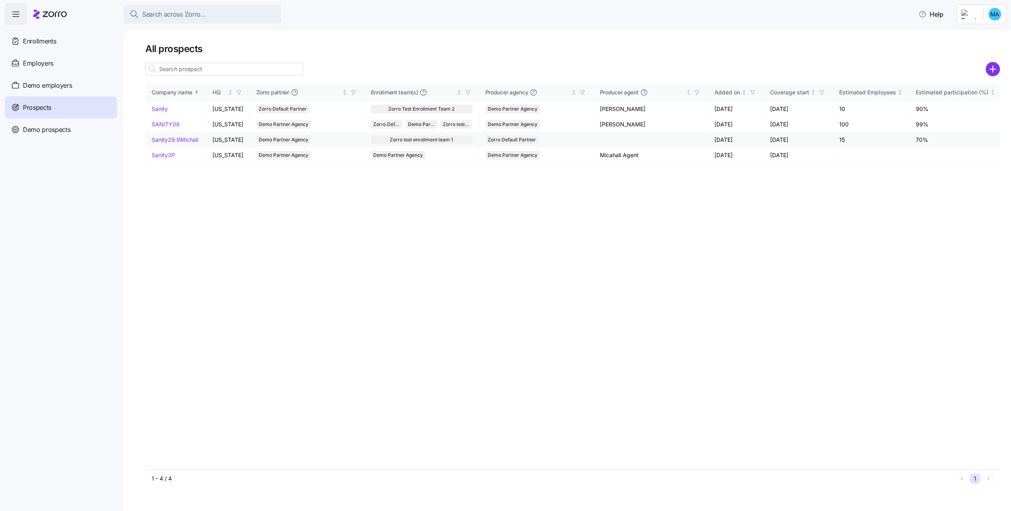
click link "Sanity29.9Michali"
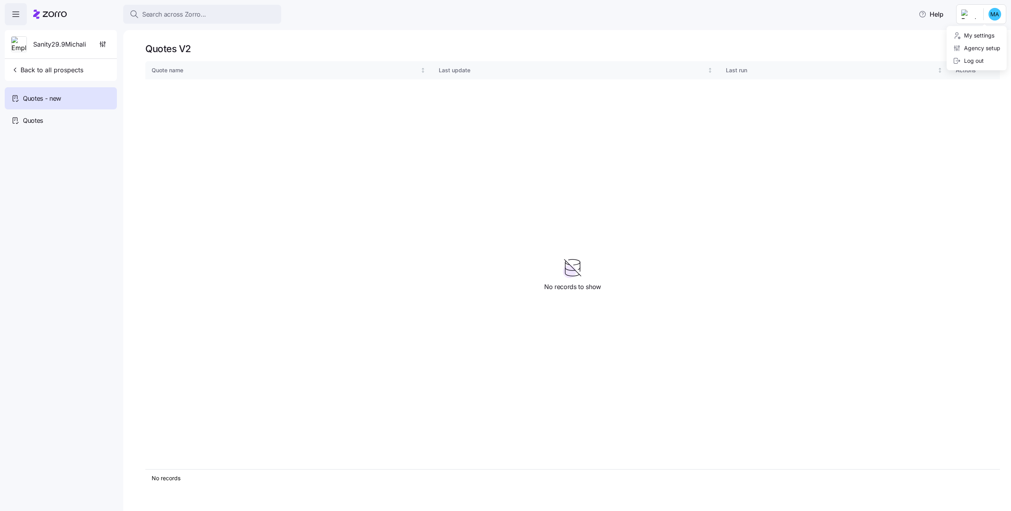
click html "Search across Zorro... Help Sanity29.9Michali Back to all prospects Quotes - ne…"
click div "Log out"
